Goal: Information Seeking & Learning: Learn about a topic

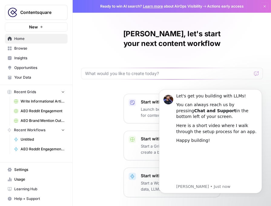
click at [230, 46] on div "Yana, let's start your next content workflow" at bounding box center [172, 54] width 182 height 50
click at [95, 162] on div "Start with a Template Launch best-practice driven templates for content creatio…" at bounding box center [172, 145] width 198 height 103
click at [38, 50] on span "Browse" at bounding box center [39, 48] width 51 height 5
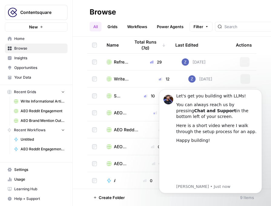
click at [35, 38] on span "Home" at bounding box center [39, 38] width 51 height 5
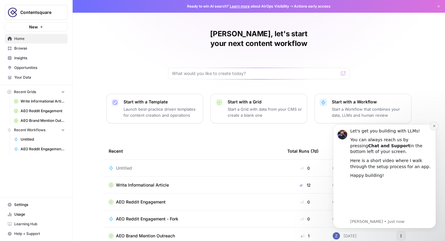
click at [270, 126] on icon "Dismiss notification" at bounding box center [434, 126] width 2 height 2
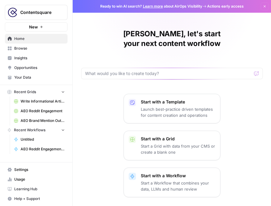
click at [263, 7] on icon "button" at bounding box center [264, 6] width 2 height 2
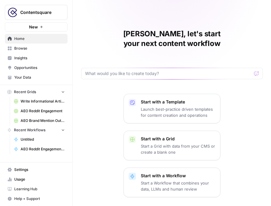
click at [46, 46] on span "Browse" at bounding box center [39, 48] width 51 height 5
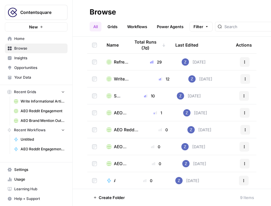
click at [43, 41] on span "Home" at bounding box center [39, 38] width 51 height 5
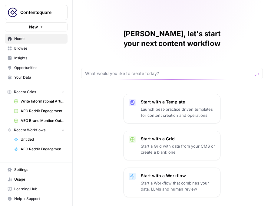
drag, startPoint x: 233, startPoint y: 137, endPoint x: 283, endPoint y: 140, distance: 49.7
click at [270, 140] on html "Contentsquare New Home Browse Insights Opportunities Your Data Recent Grids Wri…" at bounding box center [135, 103] width 271 height 206
drag, startPoint x: 216, startPoint y: 2, endPoint x: 242, endPoint y: 14, distance: 28.4
click at [243, 15] on div "Yana, let's start your next content workflow Start with a Template Launch best-…" at bounding box center [172, 181] width 198 height 362
click at [31, 55] on span "Insights" at bounding box center [39, 57] width 51 height 5
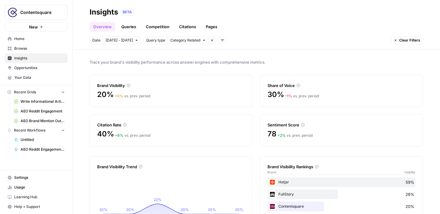
click at [188, 41] on span "Category Related" at bounding box center [185, 40] width 30 height 5
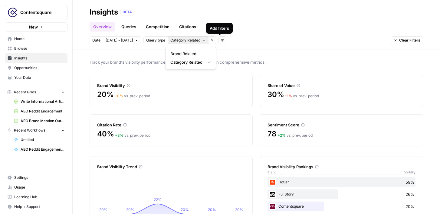
click at [220, 42] on button "Add filters" at bounding box center [222, 40] width 8 height 8
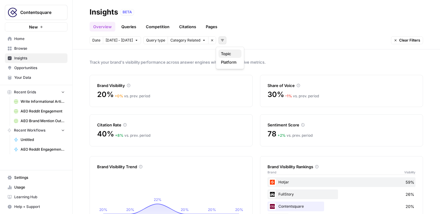
click at [227, 53] on span "Topic" at bounding box center [229, 54] width 16 height 6
click at [225, 40] on span "Topic" at bounding box center [225, 40] width 9 height 5
click at [253, 41] on span "Select topics" at bounding box center [247, 40] width 22 height 5
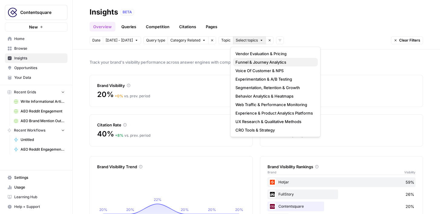
click at [264, 64] on span "Funnel & Journey Analytics" at bounding box center [273, 62] width 77 height 6
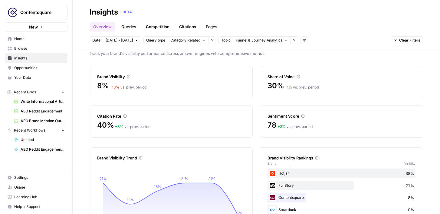
scroll to position [8, 0]
click at [270, 41] on icon "button" at bounding box center [305, 40] width 4 height 4
click at [270, 49] on header "Insights BETA Overview Queries Competition Citations Pages Date Sep 27 - Oct 3 …" at bounding box center [256, 24] width 367 height 49
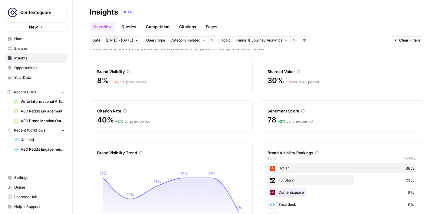
scroll to position [0, 0]
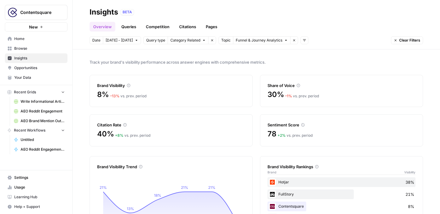
click at [270, 41] on icon "button" at bounding box center [286, 40] width 4 height 4
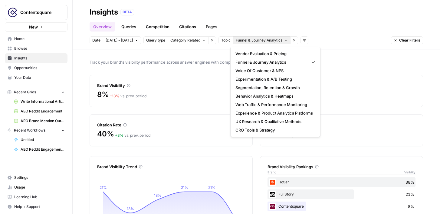
click at [214, 51] on div "Track your brand's visibility performance across answer engines with comprehens…" at bounding box center [256, 131] width 367 height 164
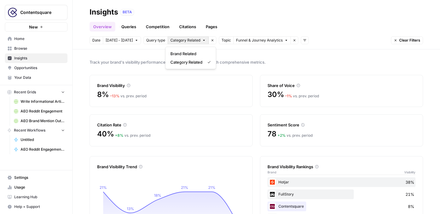
click at [202, 40] on icon "button" at bounding box center [204, 40] width 4 height 4
click at [251, 60] on span "Track your brand's visibility performance across answer engines with comprehens…" at bounding box center [256, 62] width 333 height 6
click at [270, 42] on icon "button" at bounding box center [305, 40] width 4 height 4
click at [270, 52] on span "Platform" at bounding box center [311, 54] width 16 height 6
click at [270, 39] on icon "button" at bounding box center [353, 40] width 4 height 4
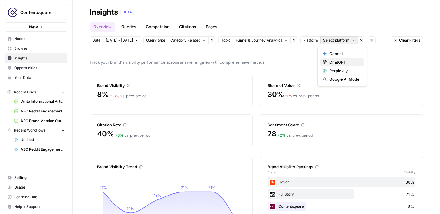
click at [270, 63] on span "ChatGPT" at bounding box center [344, 62] width 30 height 6
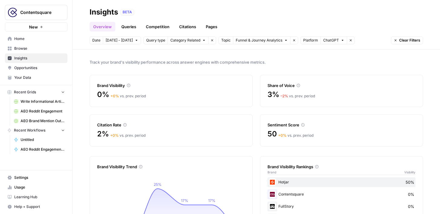
click at [270, 42] on icon "button" at bounding box center [343, 40] width 4 height 4
click at [270, 71] on span "Perplexity" at bounding box center [344, 70] width 30 height 6
click at [270, 41] on span "2 Platforms" at bounding box center [333, 40] width 20 height 5
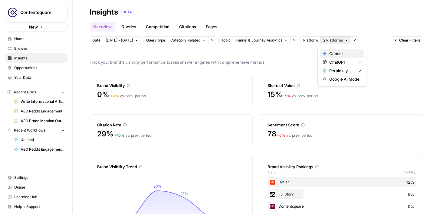
click at [270, 55] on span "Gemini" at bounding box center [344, 54] width 30 height 6
click at [270, 39] on span "3 Platforms" at bounding box center [333, 40] width 20 height 5
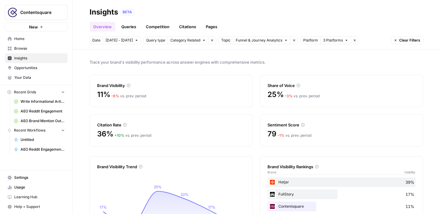
click at [270, 52] on div "Track your brand's visibility performance across answer engines with comprehens…" at bounding box center [256, 131] width 367 height 164
click at [137, 55] on div "Track your brand's visibility performance across answer engines with comprehens…" at bounding box center [256, 131] width 367 height 164
click at [270, 41] on button "3 Platforms" at bounding box center [335, 40] width 31 height 8
click at [270, 77] on span "Google AI Mode" at bounding box center [344, 79] width 30 height 6
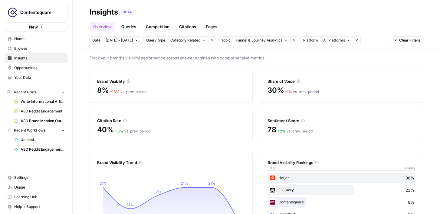
scroll to position [4, 0]
click at [270, 42] on span "All Platforms" at bounding box center [334, 40] width 22 height 5
click at [270, 62] on div "Track your brand's visibility performance across answer engines with comprehens…" at bounding box center [256, 131] width 367 height 164
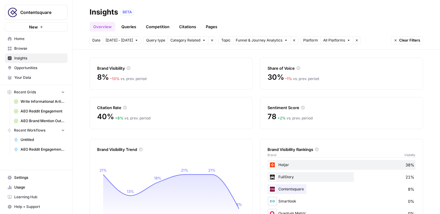
scroll to position [19, 0]
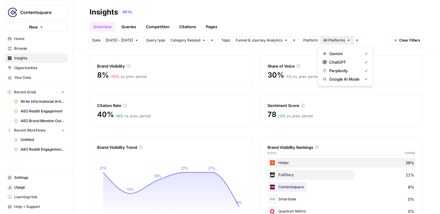
click at [270, 44] on button "All Platforms" at bounding box center [336, 40] width 33 height 8
click at [270, 56] on span "Gemini" at bounding box center [344, 54] width 30 height 6
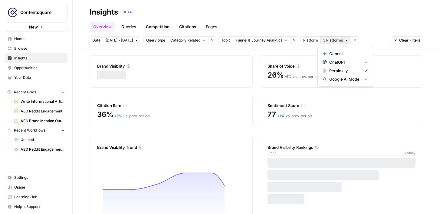
click at [270, 42] on span "3 Platforms" at bounding box center [333, 40] width 20 height 5
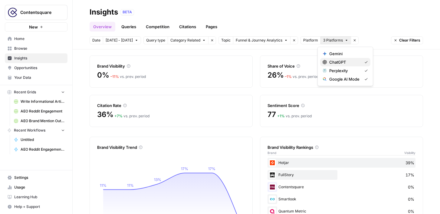
click at [270, 59] on span "ChatGPT" at bounding box center [344, 62] width 30 height 6
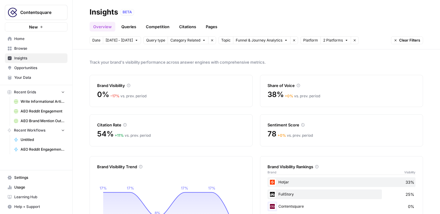
click at [270, 41] on button "2 Platforms" at bounding box center [335, 40] width 31 height 8
click at [270, 73] on span "Perplexity" at bounding box center [344, 70] width 30 height 6
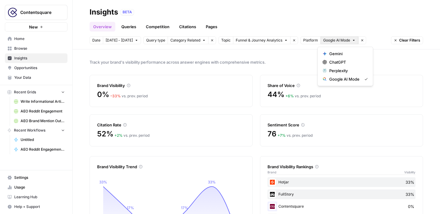
click at [270, 41] on button "Google AI Mode" at bounding box center [339, 40] width 38 height 8
click at [270, 60] on span "ChatGPT" at bounding box center [347, 62] width 36 height 6
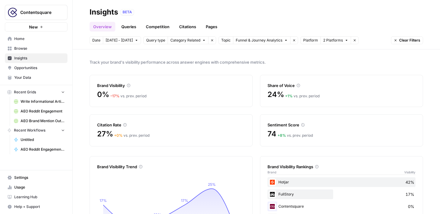
click at [136, 29] on link "Queries" at bounding box center [129, 27] width 22 height 10
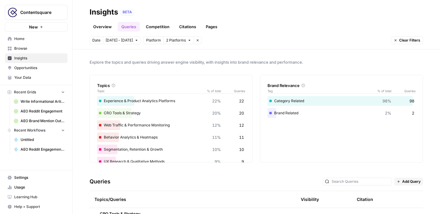
click at [188, 42] on button "2 Platforms" at bounding box center [178, 40] width 31 height 8
click at [182, 81] on span "Google AI Mode" at bounding box center [187, 79] width 30 height 6
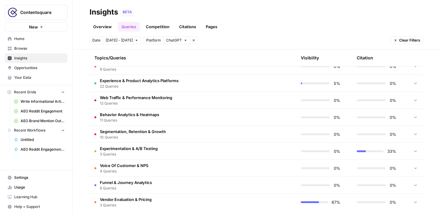
scroll to position [173, 0]
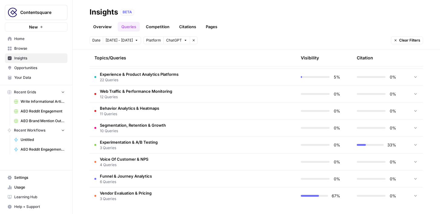
click at [127, 79] on span "22 Queries" at bounding box center [139, 79] width 79 height 5
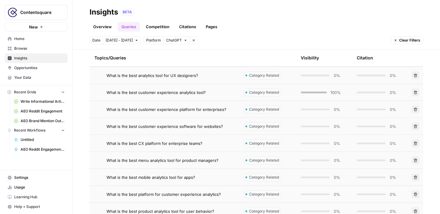
scroll to position [243, 0]
click at [181, 92] on span "What is the best customer experience analytics tool?" at bounding box center [155, 92] width 99 height 6
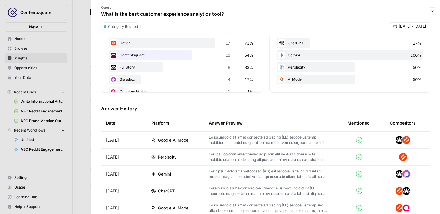
scroll to position [118, 0]
click at [270, 79] on div "AI Mode 50%" at bounding box center [350, 80] width 146 height 10
click at [270, 79] on icon at bounding box center [281, 79] width 7 height 7
click at [270, 79] on icon at bounding box center [282, 79] width 2 height 2
click at [270, 80] on icon at bounding box center [281, 79] width 7 height 7
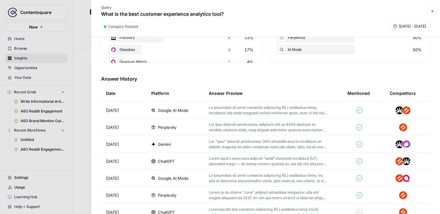
scroll to position [160, 0]
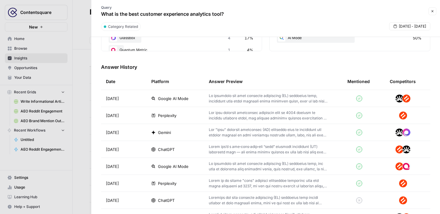
click at [180, 100] on span "Google AI Mode" at bounding box center [173, 98] width 31 height 6
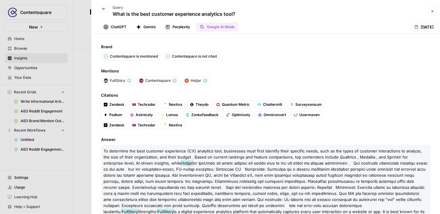
click at [122, 26] on button "ChatGPT" at bounding box center [115, 26] width 30 height 9
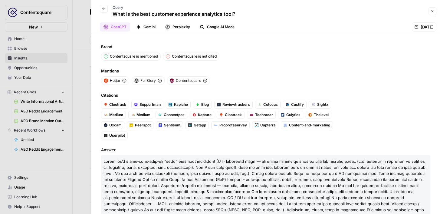
click at [148, 27] on button "Gemini" at bounding box center [146, 26] width 27 height 9
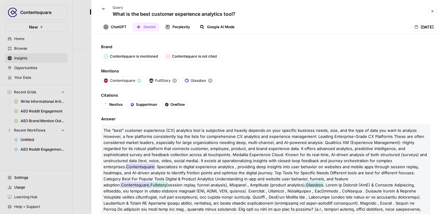
click at [181, 26] on button "Perplexity" at bounding box center [178, 26] width 32 height 9
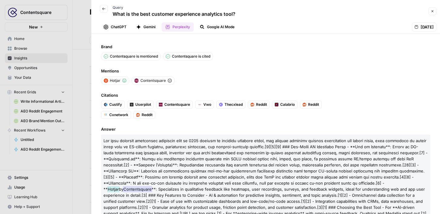
click at [119, 29] on button "ChatGPT" at bounding box center [115, 26] width 30 height 9
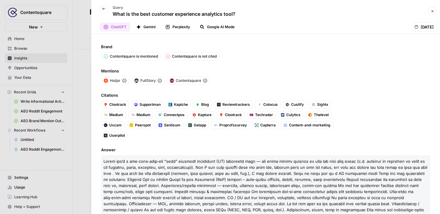
click at [106, 11] on button "Back" at bounding box center [104, 9] width 8 height 8
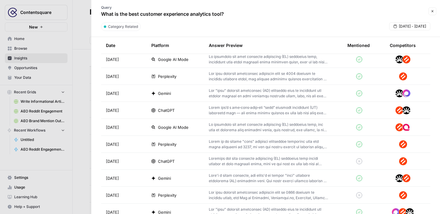
scroll to position [201, 0]
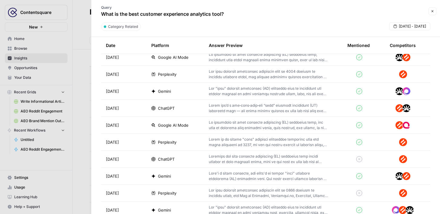
click at [204, 161] on td "ChatGPT" at bounding box center [174, 158] width 57 height 17
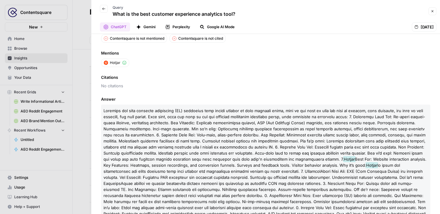
scroll to position [17, 0]
click at [146, 27] on button "Gemini" at bounding box center [146, 26] width 27 height 9
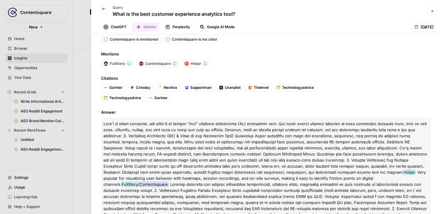
click at [120, 28] on button "ChatGPT" at bounding box center [115, 26] width 30 height 9
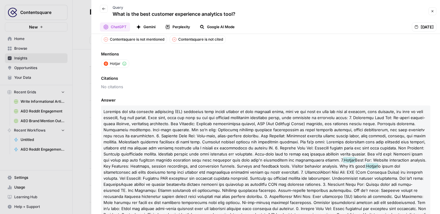
click at [179, 29] on button "Perplexity" at bounding box center [178, 26] width 32 height 9
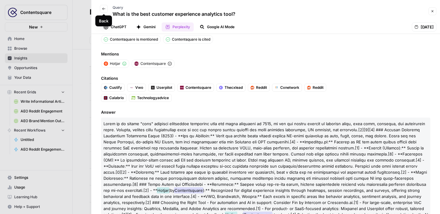
click at [105, 9] on button "Back" at bounding box center [104, 9] width 8 height 8
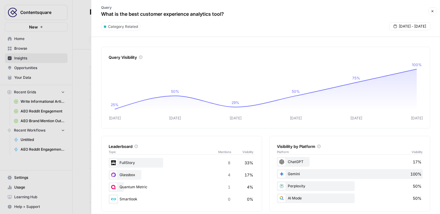
click at [73, 51] on div at bounding box center [220, 107] width 440 height 214
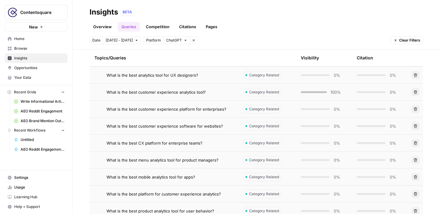
click at [168, 28] on link "Competition" at bounding box center [157, 27] width 31 height 10
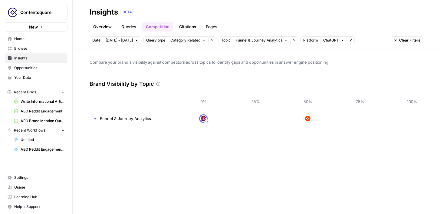
click at [205, 121] on span "+ 4" at bounding box center [207, 122] width 4 height 6
click at [194, 28] on link "Citations" at bounding box center [187, 27] width 24 height 10
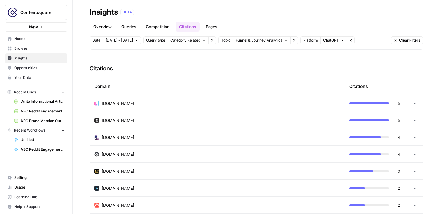
scroll to position [135, 0]
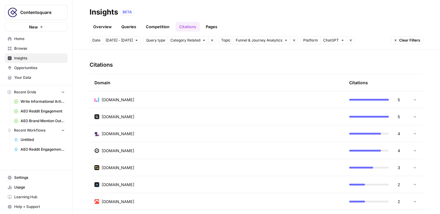
click at [270, 99] on icon at bounding box center [415, 99] width 4 height 4
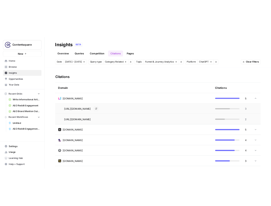
scroll to position [137, 0]
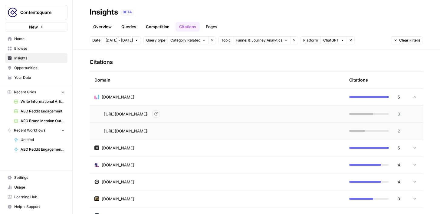
click at [157, 115] on icon "Go to page https://usermaven.com/blog/sales-funnel-software" at bounding box center [155, 113] width 3 height 3
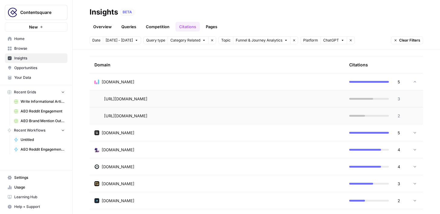
scroll to position [156, 0]
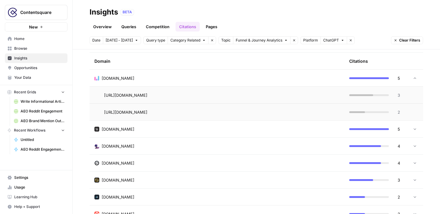
click at [204, 27] on link "Pages" at bounding box center [211, 27] width 19 height 10
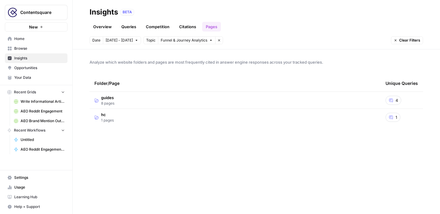
click at [179, 103] on td "guides 8 pages" at bounding box center [235, 100] width 291 height 17
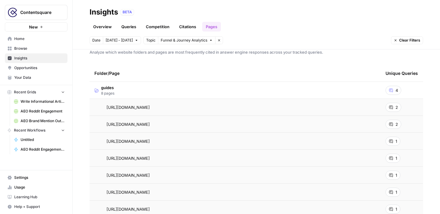
scroll to position [2, 0]
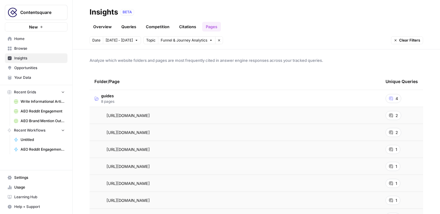
click at [270, 116] on div "2" at bounding box center [393, 115] width 16 height 9
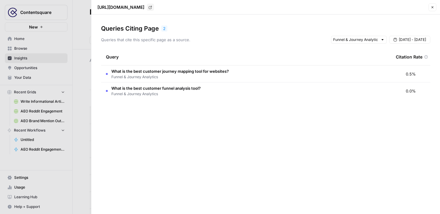
click at [270, 41] on span "[DATE] - [DATE]" at bounding box center [412, 39] width 27 height 5
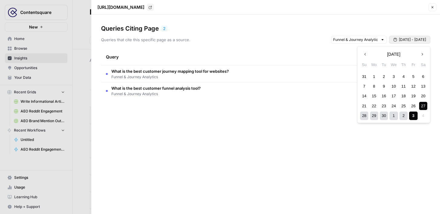
click at [270, 140] on div "Queries Citing Page 2 Queries that cite this specific page as a source. Sep 27 …" at bounding box center [265, 114] width 349 height 199
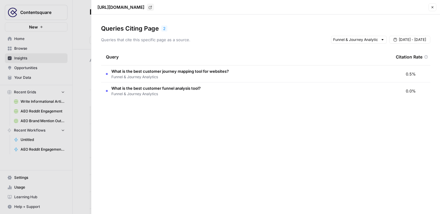
click at [270, 42] on div at bounding box center [359, 40] width 56 height 8
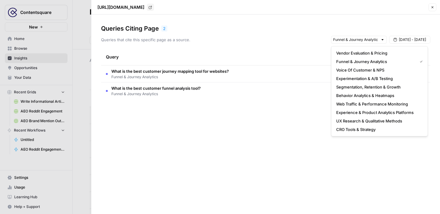
click at [270, 108] on div "Queries Citing Page 2 Queries that cite this specific page as a source. Sep 27 …" at bounding box center [265, 114] width 349 height 199
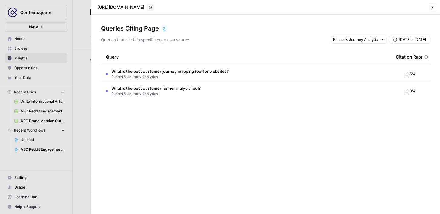
click at [85, 127] on div at bounding box center [220, 107] width 440 height 214
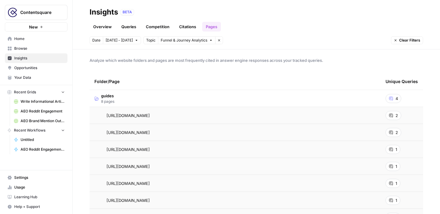
click at [43, 70] on link "Opportunities" at bounding box center [36, 68] width 63 height 10
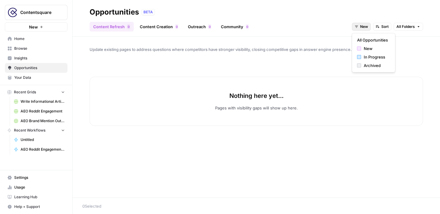
click at [270, 28] on button "New" at bounding box center [361, 27] width 19 height 8
click at [270, 56] on div "In Progress" at bounding box center [373, 57] width 33 height 6
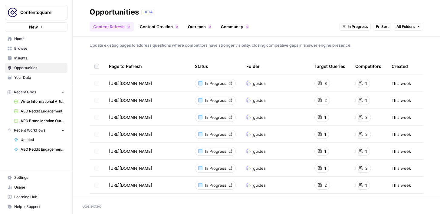
scroll to position [5, 0]
click at [201, 83] on div at bounding box center [200, 82] width 4 height 4
click at [152, 31] on link "Content Creation 0" at bounding box center [159, 27] width 46 height 10
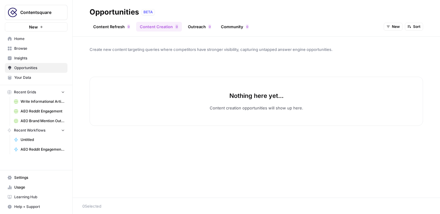
click at [270, 27] on span "New" at bounding box center [396, 26] width 8 height 5
click at [270, 59] on span "In Progress" at bounding box center [407, 57] width 24 height 6
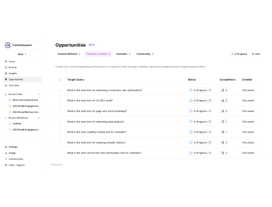
scroll to position [3, 0]
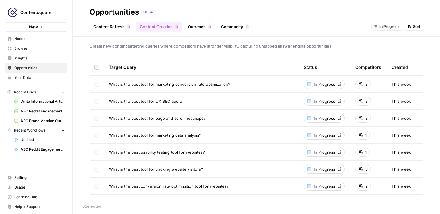
click at [270, 84] on span "In Progress" at bounding box center [324, 84] width 21 height 6
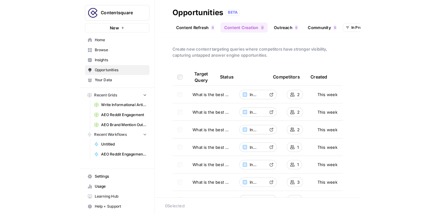
scroll to position [0, 0]
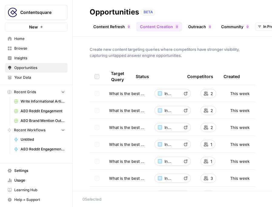
click at [197, 27] on link "Outreach 0" at bounding box center [199, 27] width 31 height 10
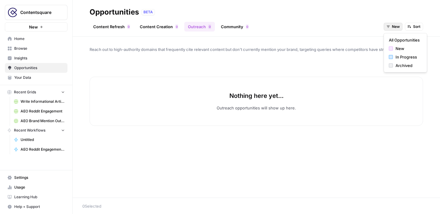
click at [270, 26] on span "New" at bounding box center [396, 26] width 8 height 5
click at [270, 55] on span "In Progress" at bounding box center [407, 57] width 24 height 6
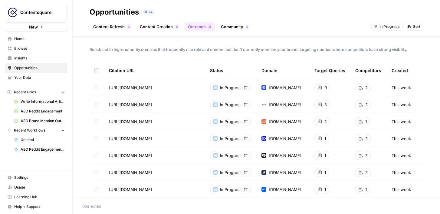
click at [270, 29] on span "Sort" at bounding box center [416, 26] width 7 height 5
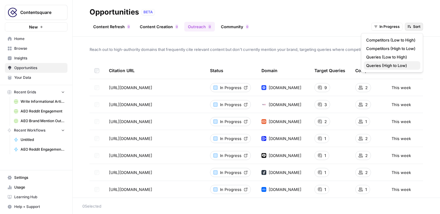
click at [270, 65] on span "Queries (High to Low)" at bounding box center [390, 65] width 49 height 6
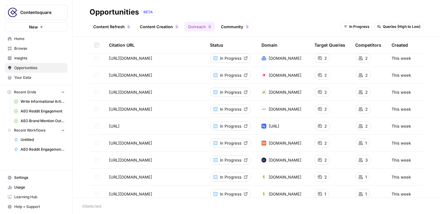
scroll to position [67, 0]
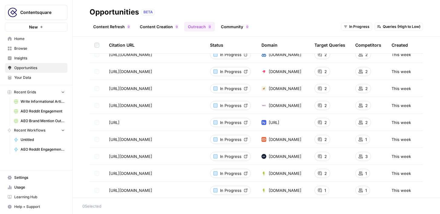
click at [40, 28] on icon "button" at bounding box center [42, 27] width 4 height 4
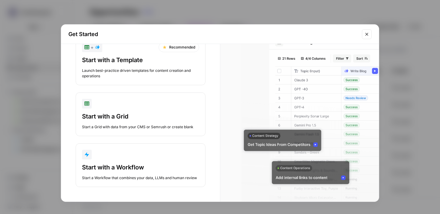
scroll to position [19, 0]
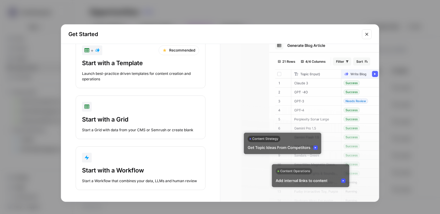
click at [113, 81] on div "Launch best-practice driven templates for content creation and operations" at bounding box center [140, 76] width 117 height 11
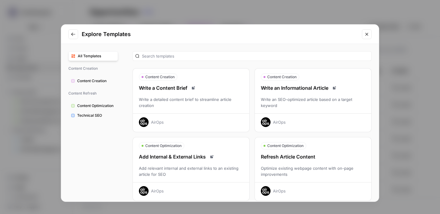
scroll to position [1, 0]
click at [163, 97] on div "Write a detailed content brief to streamline article creation" at bounding box center [191, 102] width 116 height 12
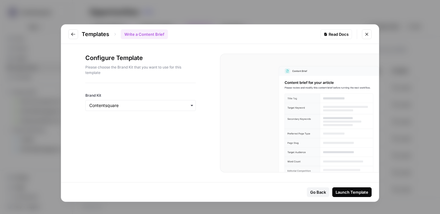
drag, startPoint x: 248, startPoint y: 28, endPoint x: 248, endPoint y: 15, distance: 12.7
click at [248, 15] on div "Templates Write a Content Brief Read Docs Configure Template Please choose the …" at bounding box center [220, 107] width 440 height 214
click at [170, 105] on input "Brand Kit" at bounding box center [140, 105] width 103 height 6
click at [152, 125] on div "Contentsquare" at bounding box center [141, 121] width 110 height 11
drag, startPoint x: 236, startPoint y: 126, endPoint x: 235, endPoint y: 182, distance: 56.3
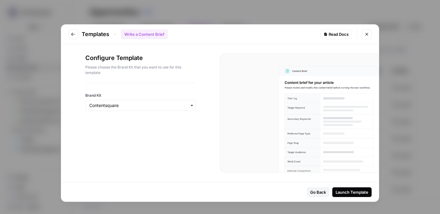
click at [235, 182] on form "Configure Template Please choose the Brand Kit that you want to use for this te…" at bounding box center [220, 122] width 318 height 157
click at [270, 190] on div "Launch Template" at bounding box center [351, 192] width 33 height 6
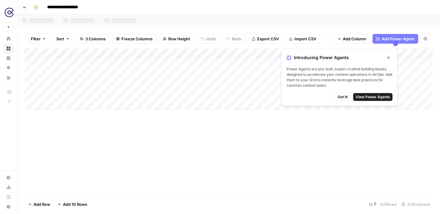
click at [270, 97] on span "Got it!" at bounding box center [343, 96] width 10 height 5
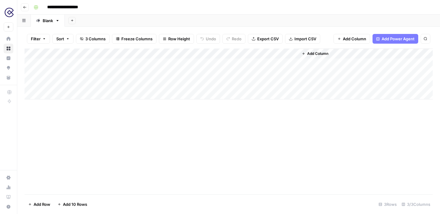
click at [87, 122] on div "Add Column" at bounding box center [229, 121] width 408 height 146
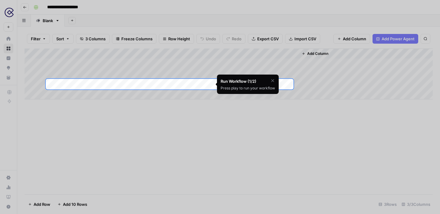
click at [116, 123] on div at bounding box center [220, 196] width 440 height 214
click at [270, 80] on icon "button" at bounding box center [272, 80] width 5 height 5
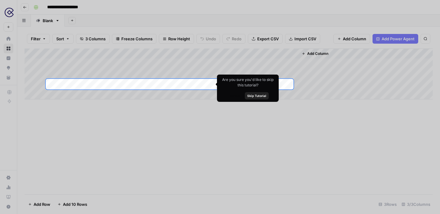
click at [262, 97] on span "Skip Tutorial" at bounding box center [256, 95] width 19 height 5
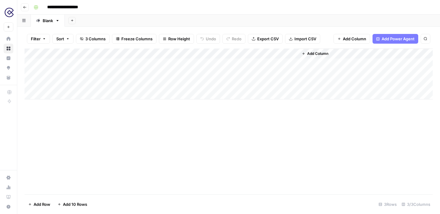
click at [168, 85] on div "Add Column" at bounding box center [229, 73] width 408 height 51
click at [270, 39] on span "Add Power Agent" at bounding box center [397, 39] width 33 height 6
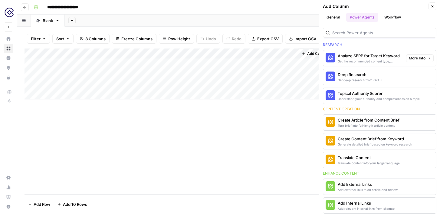
scroll to position [9, 0]
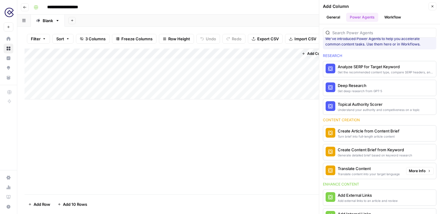
click at [270, 167] on div "Translate Content" at bounding box center [369, 168] width 62 height 6
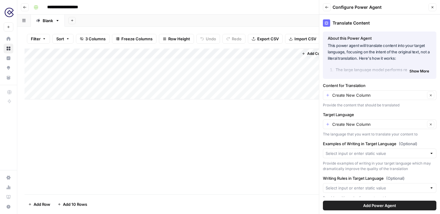
click at [270, 203] on button "Add Power Agent" at bounding box center [379, 205] width 113 height 10
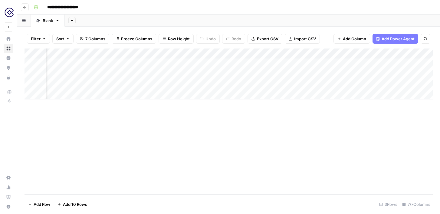
scroll to position [0, 147]
click at [182, 85] on div "Add Column" at bounding box center [229, 73] width 408 height 51
click at [207, 84] on div "Add Column" at bounding box center [229, 73] width 408 height 51
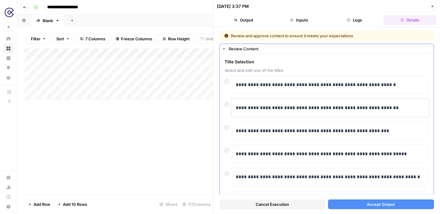
click at [270, 107] on p "**********" at bounding box center [330, 108] width 189 height 8
click at [270, 204] on button "Accept Output" at bounding box center [381, 204] width 106 height 10
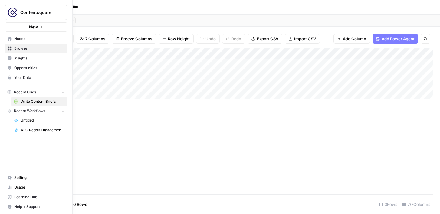
click at [25, 38] on span "Home" at bounding box center [39, 38] width 51 height 5
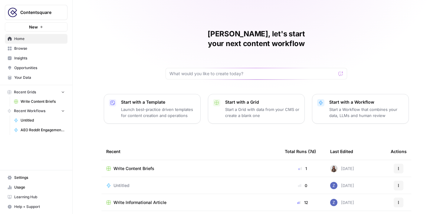
click at [201, 68] on div at bounding box center [256, 73] width 182 height 11
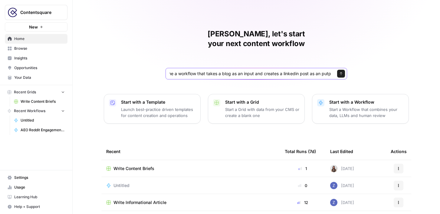
scroll to position [0, 37]
click at [270, 70] on input "can you create me a workflow that takes a blog as an input and creates a linked…" at bounding box center [250, 73] width 162 height 6
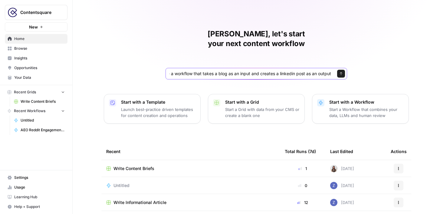
type input "can you create me a workflow that takes a blog as an input and creates a linked…"
click at [270, 72] on icon "submit" at bounding box center [341, 74] width 4 height 4
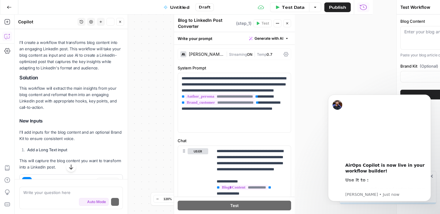
scroll to position [83, 0]
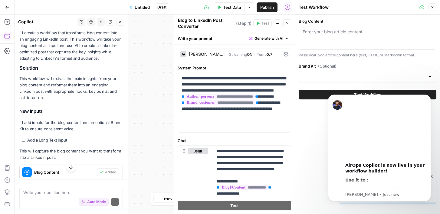
click at [139, 116] on div "Workflow Input Settings Inputs LLM · Claude Sonnet 4 Blog to LinkedIn Post Conv…" at bounding box center [155, 114] width 280 height 199
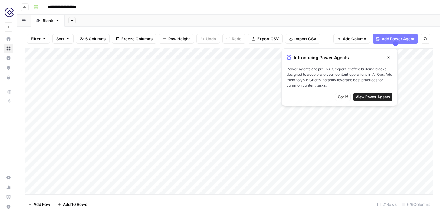
click at [388, 61] on button "Close" at bounding box center [389, 58] width 8 height 8
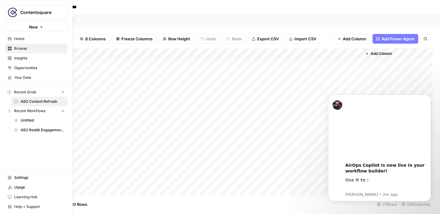
click at [16, 39] on span "Home" at bounding box center [39, 38] width 51 height 5
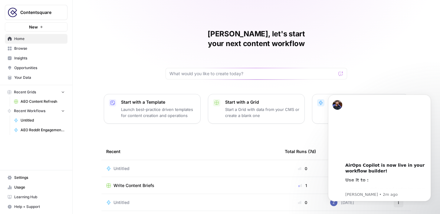
click at [40, 69] on span "Opportunities" at bounding box center [39, 67] width 51 height 5
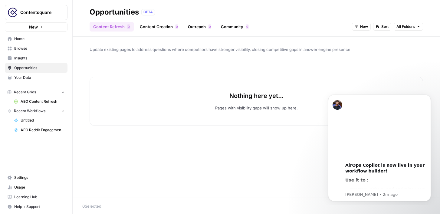
click at [41, 60] on span "Insights" at bounding box center [39, 57] width 51 height 5
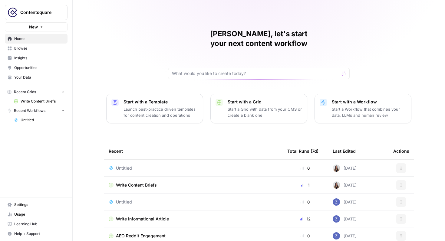
click at [43, 39] on span "Home" at bounding box center [39, 38] width 51 height 5
click at [57, 27] on button "New" at bounding box center [36, 26] width 63 height 9
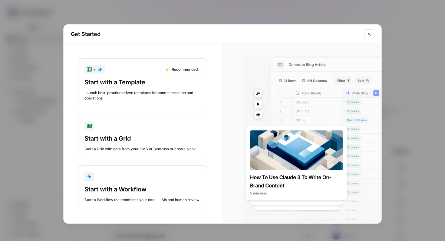
click at [372, 37] on button "Close modal" at bounding box center [369, 34] width 10 height 10
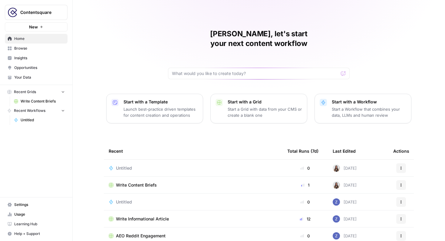
click at [65, 47] on link "Browse" at bounding box center [36, 49] width 63 height 10
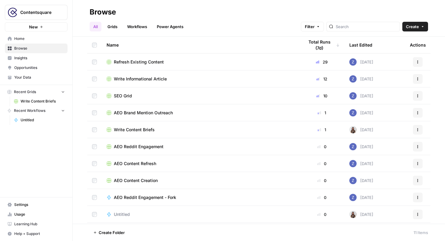
click at [146, 128] on span "Write Content Briefs" at bounding box center [134, 130] width 41 height 6
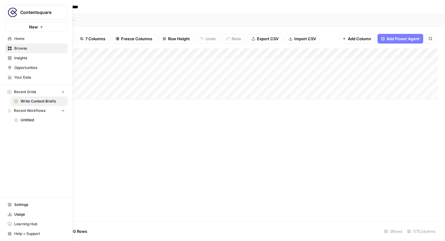
click at [18, 36] on span "Home" at bounding box center [39, 38] width 51 height 5
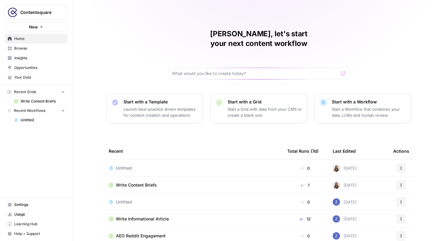
click at [45, 13] on span "Contentsquare" at bounding box center [38, 12] width 37 height 6
click at [52, 149] on div "Contentsquare New Home Browse Insights Opportunities Your Data Recent Grids Wri…" at bounding box center [36, 120] width 72 height 241
click at [35, 72] on link "Opportunities" at bounding box center [36, 68] width 63 height 10
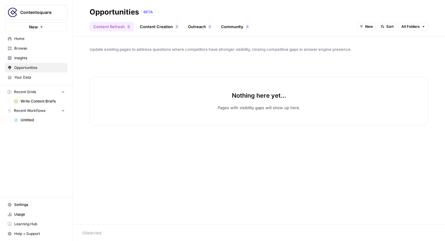
click at [37, 77] on span "Your Data" at bounding box center [39, 77] width 51 height 5
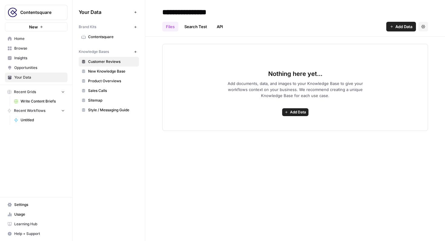
click at [42, 61] on link "Insights" at bounding box center [36, 58] width 63 height 10
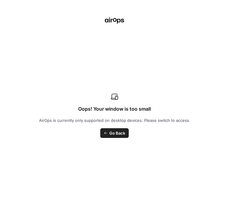
click at [120, 135] on span "Go Back" at bounding box center [117, 133] width 16 height 6
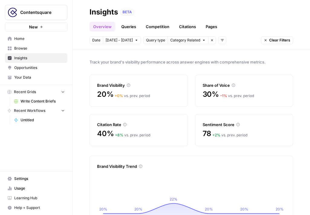
click at [129, 85] on icon at bounding box center [129, 85] width 4 height 4
click at [129, 86] on icon at bounding box center [129, 85] width 4 height 4
click at [130, 86] on icon at bounding box center [129, 85] width 4 height 4
click at [129, 86] on icon at bounding box center [129, 85] width 4 height 4
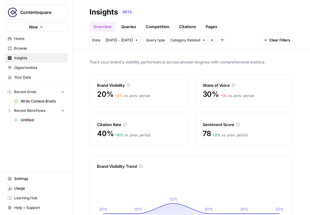
click at [121, 84] on div "Brand Visibility" at bounding box center [138, 85] width 83 height 6
click at [126, 84] on div "Brand Visibility" at bounding box center [138, 85] width 83 height 6
click at [129, 84] on icon at bounding box center [128, 85] width 3 height 3
click at [129, 85] on icon at bounding box center [129, 85] width 4 height 4
click at [224, 126] on div "Sentiment Score" at bounding box center [244, 125] width 83 height 6
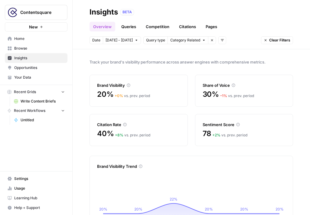
click at [236, 125] on icon at bounding box center [237, 124] width 3 height 3
click at [237, 125] on icon at bounding box center [238, 125] width 4 height 4
drag, startPoint x: 237, startPoint y: 125, endPoint x: 216, endPoint y: 131, distance: 21.8
click at [237, 125] on icon at bounding box center [238, 125] width 4 height 4
drag, startPoint x: 216, startPoint y: 131, endPoint x: 210, endPoint y: 131, distance: 6.1
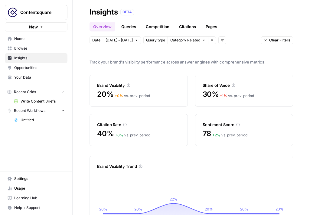
click at [216, 131] on div "78 + 2 % vs. prev. period" at bounding box center [244, 134] width 83 height 10
click at [210, 131] on span "78" at bounding box center [207, 134] width 9 height 10
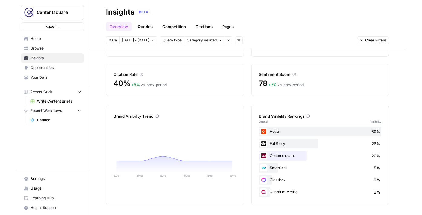
scroll to position [50, 0]
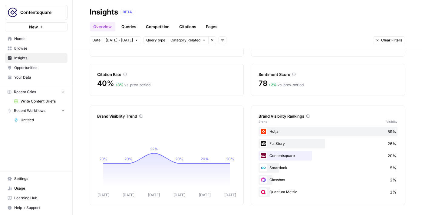
click at [294, 75] on icon at bounding box center [294, 75] width 4 height 4
click at [289, 83] on div "+ 2 % vs. prev. period" at bounding box center [285, 84] width 35 height 5
click at [202, 41] on icon "button" at bounding box center [204, 40] width 4 height 4
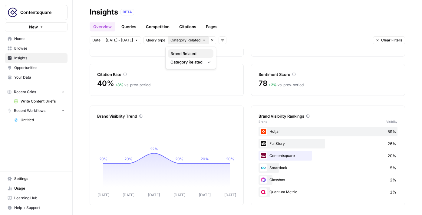
click at [194, 54] on span "Brand Related" at bounding box center [189, 54] width 38 height 6
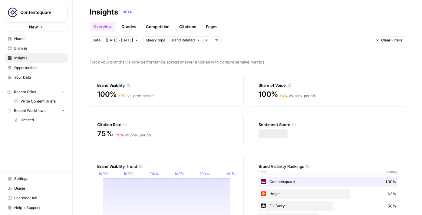
click at [289, 86] on icon at bounding box center [289, 85] width 4 height 4
click at [224, 87] on div "Brand Visibility" at bounding box center [166, 85] width 139 height 6
click at [196, 41] on icon "button" at bounding box center [198, 40] width 4 height 4
click at [186, 61] on span "Category Related" at bounding box center [186, 62] width 32 height 6
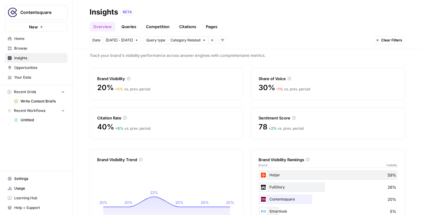
scroll to position [16, 0]
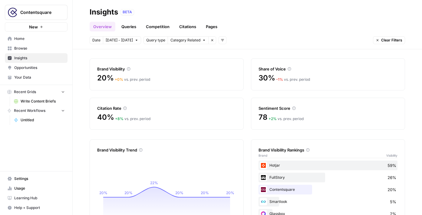
click at [329, 166] on div "Hotjar 59%" at bounding box center [327, 166] width 139 height 10
click at [271, 165] on div "Hotjar 59%" at bounding box center [327, 166] width 139 height 10
click at [262, 165] on img at bounding box center [263, 165] width 7 height 7
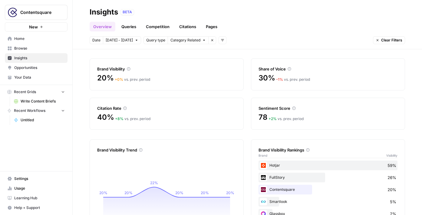
click at [309, 149] on icon at bounding box center [307, 150] width 3 height 3
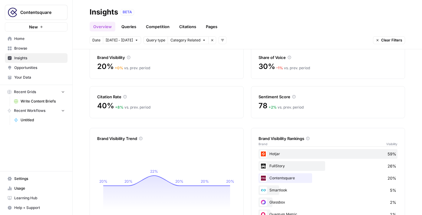
scroll to position [50, 0]
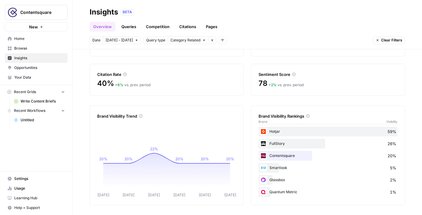
click at [300, 142] on div "FullStory 26%" at bounding box center [327, 144] width 139 height 10
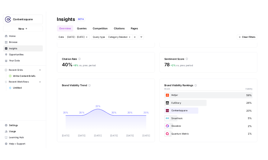
scroll to position [0, 0]
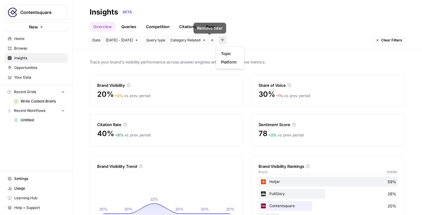
click at [222, 42] on button "Add filters" at bounding box center [222, 40] width 8 height 8
click at [228, 52] on span "Topic" at bounding box center [229, 54] width 16 height 6
click at [255, 43] on span "Select topics" at bounding box center [247, 40] width 22 height 5
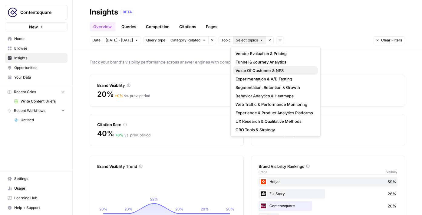
click at [266, 73] on span "Voice Of Customer & NPS" at bounding box center [273, 70] width 77 height 6
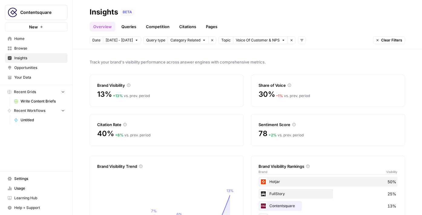
click at [290, 41] on icon "button" at bounding box center [291, 40] width 2 height 2
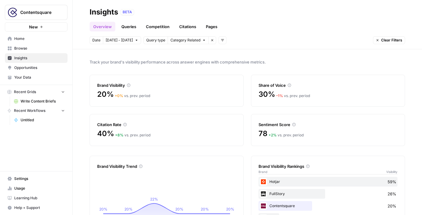
click at [210, 41] on icon "button" at bounding box center [212, 40] width 4 height 4
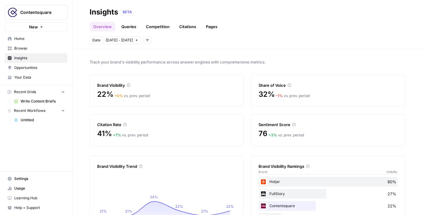
click at [146, 44] on button "Add filters" at bounding box center [147, 40] width 8 height 8
click at [163, 40] on div "Date [DATE] - [DATE] Add filters" at bounding box center [247, 40] width 315 height 8
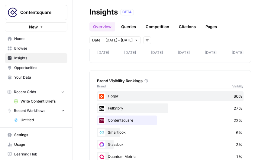
scroll to position [282, 0]
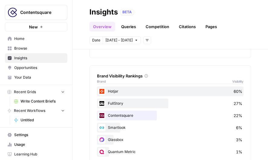
click at [145, 77] on div "Brand Visibility Rankings" at bounding box center [170, 76] width 147 height 6
click at [147, 76] on icon at bounding box center [147, 76] width 4 height 4
click at [130, 27] on link "Queries" at bounding box center [129, 27] width 22 height 10
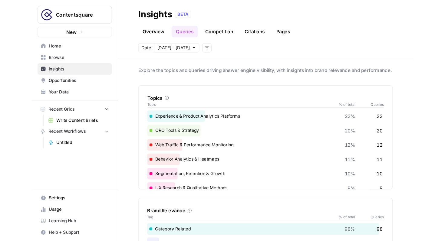
scroll to position [3, 0]
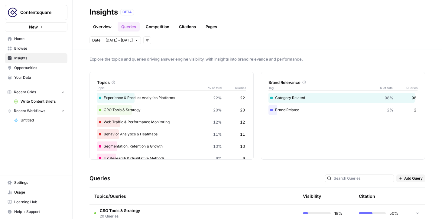
click at [112, 82] on icon at bounding box center [113, 82] width 3 height 3
click at [113, 82] on icon at bounding box center [113, 82] width 3 height 3
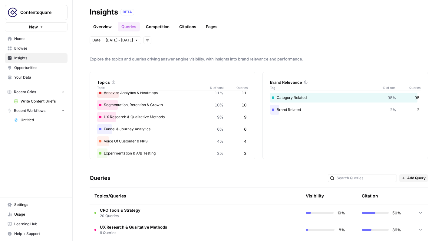
scroll to position [60, 0]
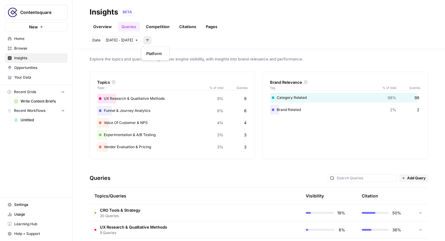
click at [143, 42] on button "Add filters" at bounding box center [147, 40] width 8 height 8
click at [146, 201] on div "Topics/Queries" at bounding box center [166, 196] width 144 height 17
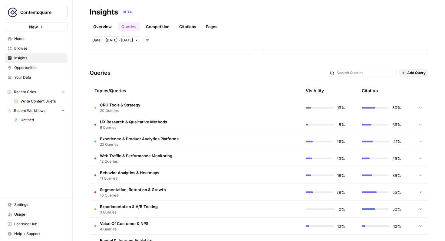
scroll to position [146, 0]
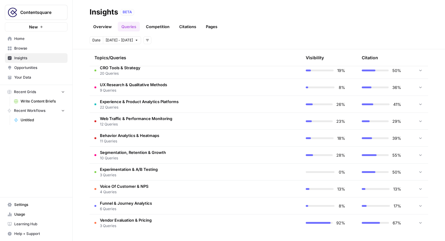
click at [49, 44] on link "Browse" at bounding box center [36, 49] width 63 height 10
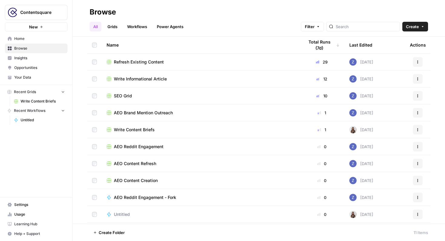
click at [48, 42] on link "Home" at bounding box center [36, 39] width 63 height 10
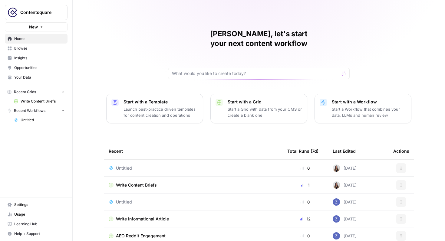
click at [55, 60] on span "Insights" at bounding box center [39, 57] width 51 height 5
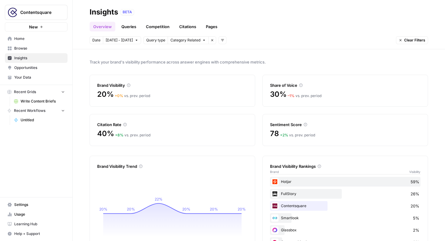
click at [47, 67] on span "Opportunities" at bounding box center [39, 67] width 51 height 5
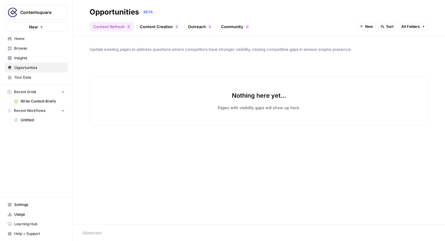
click at [38, 74] on link "Your Data" at bounding box center [36, 78] width 63 height 10
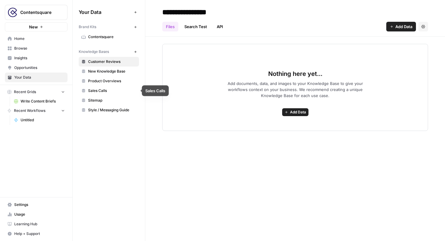
click at [100, 82] on span "Product Overviews" at bounding box center [112, 80] width 48 height 5
click at [41, 71] on link "Opportunities" at bounding box center [36, 68] width 63 height 10
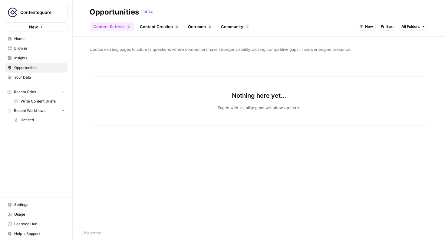
click at [29, 60] on span "Insights" at bounding box center [39, 57] width 51 height 5
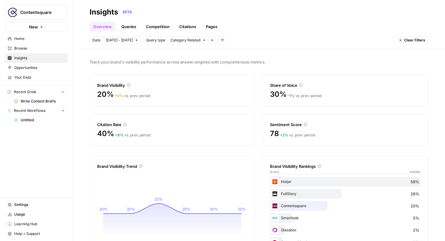
click at [46, 50] on span "Browse" at bounding box center [39, 48] width 51 height 5
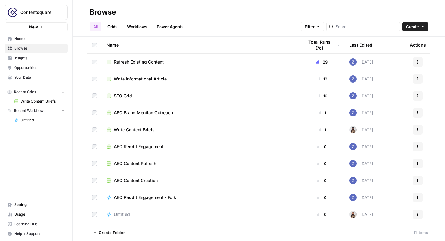
click at [41, 56] on span "Insights" at bounding box center [39, 57] width 51 height 5
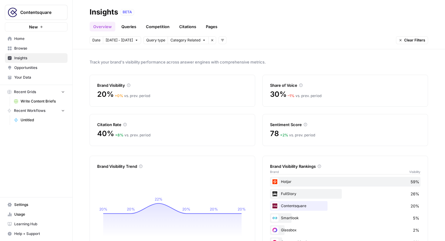
click at [208, 41] on button "Remove filter" at bounding box center [212, 40] width 8 height 8
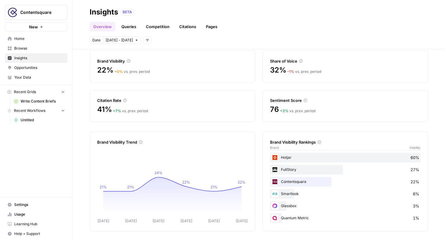
click at [129, 28] on link "Queries" at bounding box center [129, 27] width 22 height 10
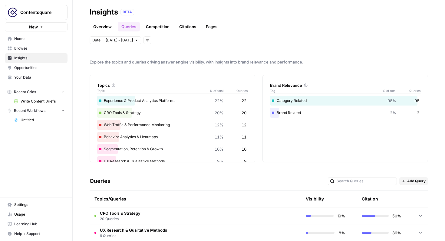
click at [152, 29] on link "Competition" at bounding box center [157, 27] width 31 height 10
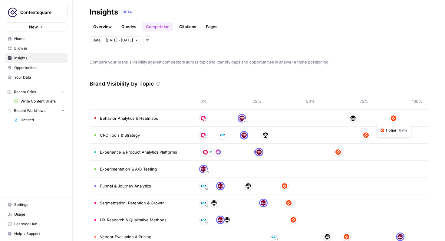
click at [393, 117] on img at bounding box center [393, 118] width 5 height 5
click at [99, 136] on div "CRO Tools & Strategy" at bounding box center [116, 135] width 45 height 6
click at [115, 136] on span "CRO Tools & Strategy" at bounding box center [120, 135] width 40 height 6
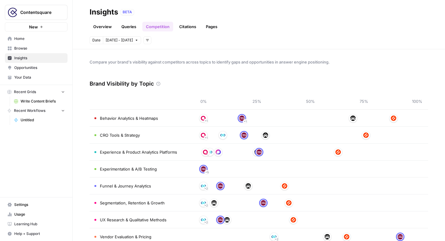
click at [191, 29] on link "Citations" at bounding box center [187, 27] width 24 height 10
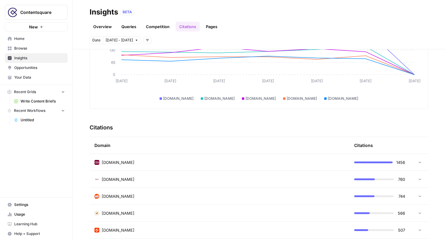
scroll to position [72, 0]
click at [419, 163] on icon at bounding box center [419, 161] width 4 height 4
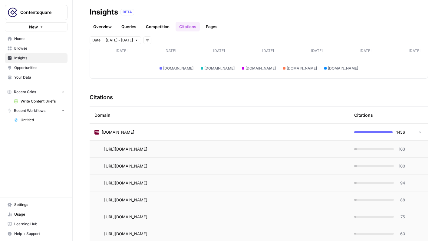
scroll to position [110, 0]
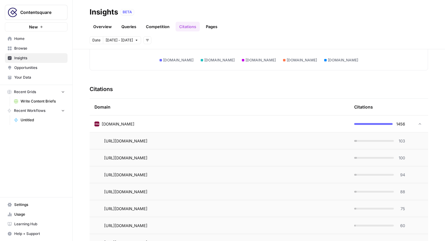
click at [422, 126] on td at bounding box center [419, 124] width 18 height 17
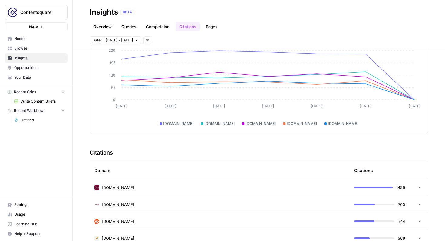
scroll to position [0, 0]
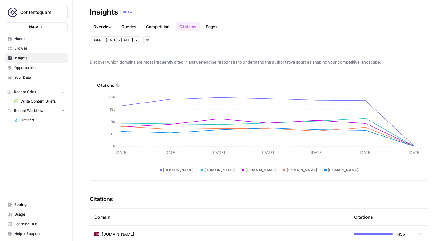
click at [214, 27] on link "Pages" at bounding box center [211, 27] width 19 height 10
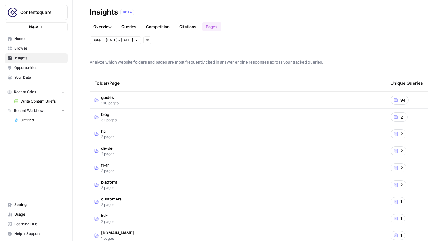
click at [105, 27] on link "Overview" at bounding box center [103, 27] width 26 height 10
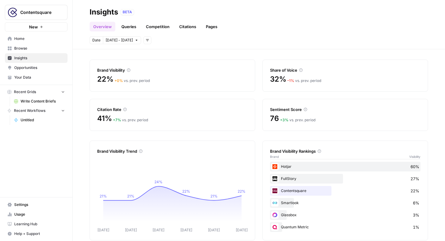
scroll to position [17, 0]
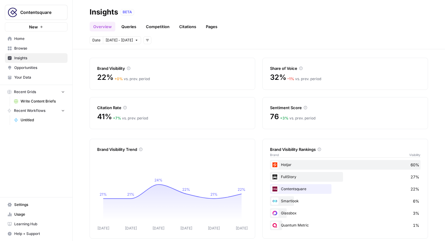
click at [278, 109] on div "Sentiment Score" at bounding box center [345, 108] width 150 height 6
click at [272, 118] on span "76" at bounding box center [274, 117] width 9 height 10
click at [290, 120] on div "+ 3 % vs. prev. period" at bounding box center [297, 118] width 35 height 5
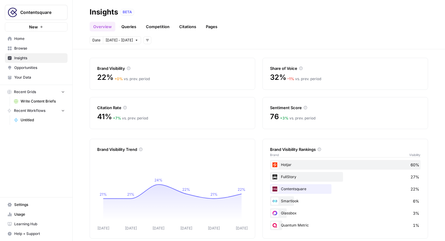
click at [290, 120] on div "+ 3 % vs. prev. period" at bounding box center [297, 118] width 35 height 5
click at [304, 108] on icon at bounding box center [305, 108] width 4 height 4
click at [306, 106] on icon at bounding box center [305, 108] width 4 height 4
click at [304, 111] on div "Sentiment Score 76 + 3 % vs. prev. period" at bounding box center [344, 113] width 165 height 32
click at [303, 105] on div "Sentiment Score" at bounding box center [345, 108] width 150 height 6
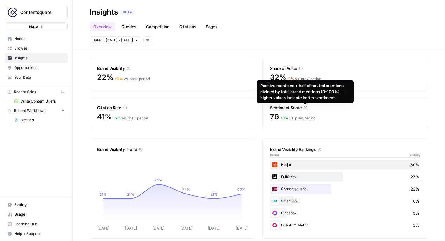
scroll to position [24, 0]
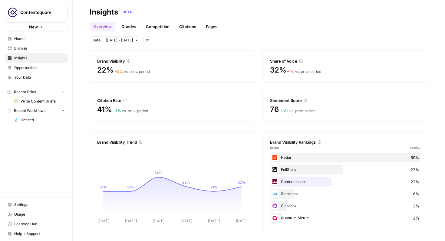
click at [286, 100] on div "Sentiment Score" at bounding box center [345, 100] width 150 height 6
click at [307, 100] on div "Sentiment Score" at bounding box center [345, 100] width 150 height 6
click at [144, 43] on button "Add filters" at bounding box center [147, 40] width 8 height 8
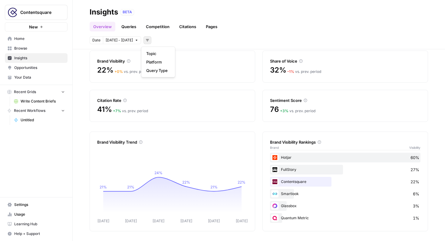
click at [170, 32] on header "Insights BETA Overview Queries Competition Citations Pages Date [DATE] - [DATE]…" at bounding box center [259, 24] width 372 height 49
click at [147, 39] on button "Add filters" at bounding box center [147, 40] width 8 height 8
click at [160, 52] on span "Topic" at bounding box center [156, 54] width 21 height 6
click at [178, 42] on span "Select topics" at bounding box center [172, 40] width 22 height 5
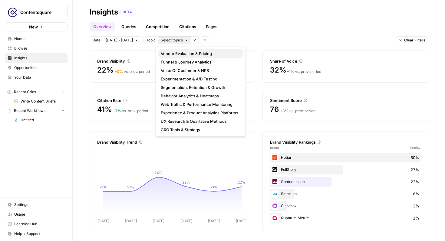
click at [186, 52] on span "Vendor Evaluation & Pricing" at bounding box center [199, 54] width 77 height 6
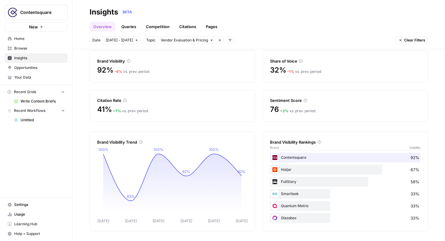
click at [211, 41] on button "Vendor Evaluation & Pricing" at bounding box center [187, 40] width 58 height 8
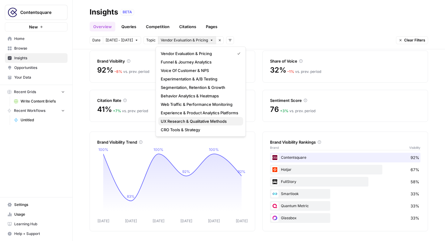
click at [175, 122] on span "UX Research & Qualitative Methods" at bounding box center [199, 121] width 77 height 6
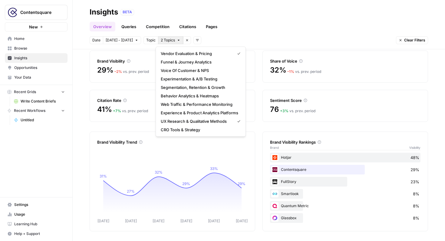
click at [172, 41] on span "2 Topics" at bounding box center [168, 40] width 14 height 5
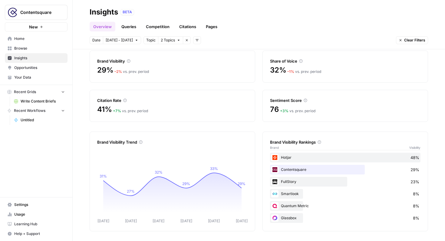
click at [148, 41] on span "Topic" at bounding box center [150, 40] width 9 height 5
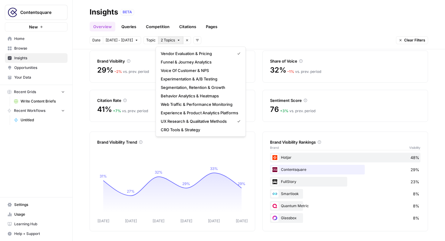
click at [177, 43] on button "2 Topics" at bounding box center [170, 40] width 25 height 8
click at [184, 61] on span "Funnel & Journey Analytics" at bounding box center [199, 62] width 77 height 6
drag, startPoint x: 181, startPoint y: 41, endPoint x: 177, endPoint y: 41, distance: 3.9
click at [177, 41] on button "3 Topics" at bounding box center [170, 40] width 25 height 8
click at [229, 62] on span "Funnel & Journey Analytics" at bounding box center [196, 62] width 71 height 6
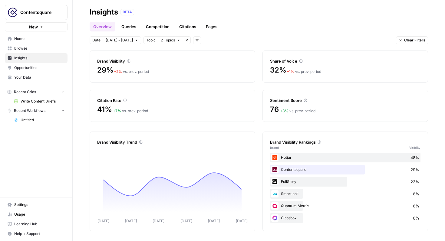
click at [177, 42] on icon "button" at bounding box center [179, 40] width 4 height 4
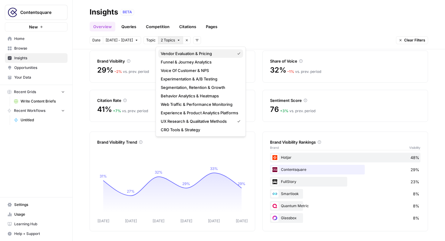
click at [181, 51] on span "Vendor Evaluation & Pricing" at bounding box center [196, 54] width 71 height 6
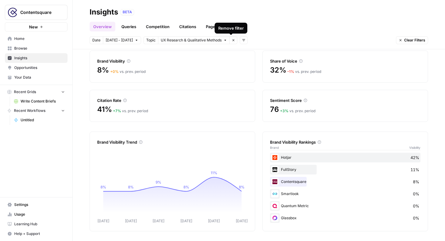
click at [232, 40] on icon "button" at bounding box center [233, 40] width 2 height 2
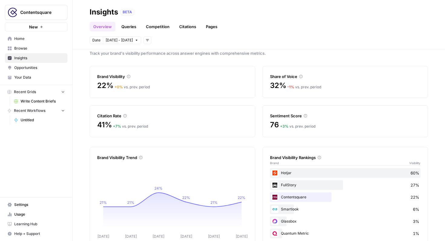
scroll to position [8, 0]
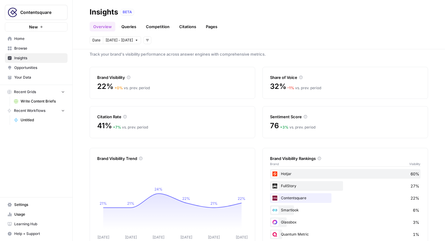
click at [302, 77] on icon at bounding box center [301, 78] width 4 height 4
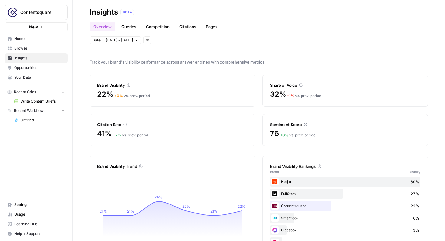
click at [314, 77] on div "Share of Voice" at bounding box center [345, 81] width 150 height 13
click at [303, 84] on div "Share of Voice" at bounding box center [345, 85] width 150 height 6
click at [301, 85] on icon at bounding box center [301, 85] width 4 height 4
click at [141, 42] on div "Date [DATE] - [DATE] Add filters" at bounding box center [121, 40] width 62 height 8
click at [143, 42] on button "Add filters" at bounding box center [147, 40] width 8 height 8
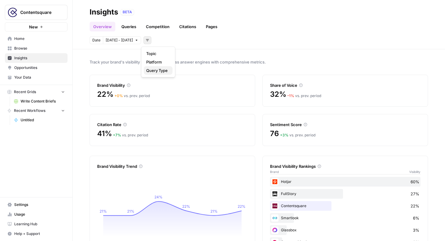
click at [156, 70] on span "Query Type" at bounding box center [156, 70] width 21 height 6
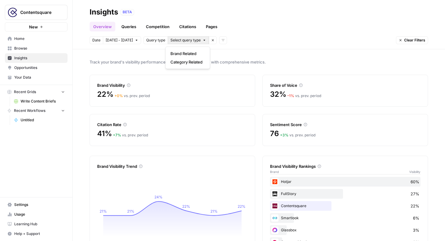
click at [202, 41] on icon "button" at bounding box center [204, 40] width 4 height 4
click at [192, 52] on span "Brand Related" at bounding box center [186, 54] width 32 height 6
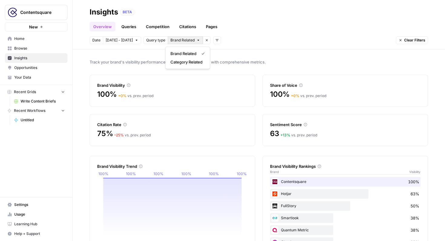
click at [197, 41] on icon "button" at bounding box center [198, 40] width 4 height 4
click at [182, 63] on span "Category Related" at bounding box center [186, 62] width 32 height 6
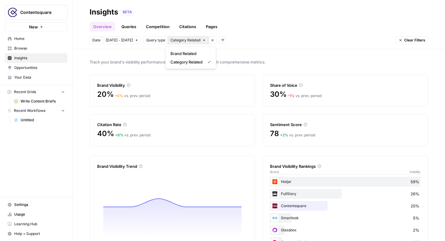
click at [197, 39] on span "Category Related" at bounding box center [185, 40] width 30 height 5
click at [210, 41] on icon "button" at bounding box center [212, 40] width 4 height 4
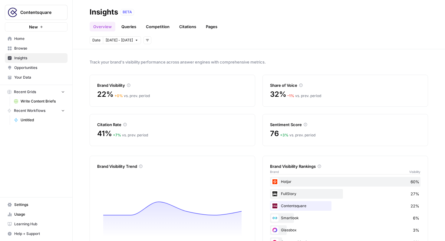
click at [146, 41] on icon "button" at bounding box center [148, 40] width 4 height 4
click at [159, 59] on span "Platform" at bounding box center [156, 62] width 21 height 6
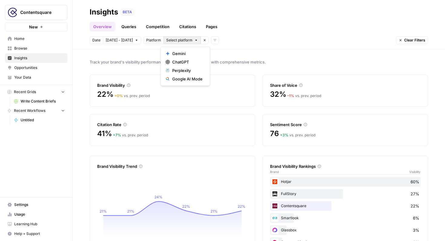
click at [179, 43] on button "Select platform" at bounding box center [181, 40] width 37 height 8
click at [184, 61] on span "ChatGPT" at bounding box center [187, 62] width 30 height 6
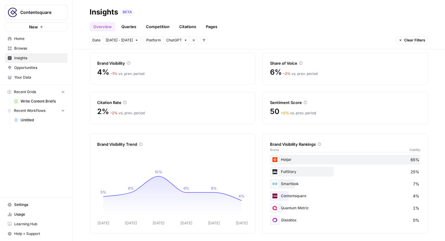
scroll to position [24, 0]
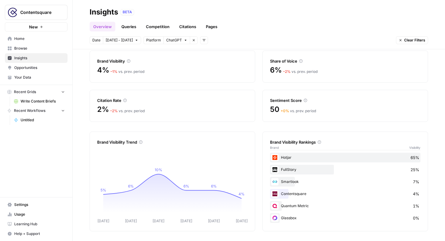
click at [51, 50] on span "Browse" at bounding box center [39, 48] width 51 height 5
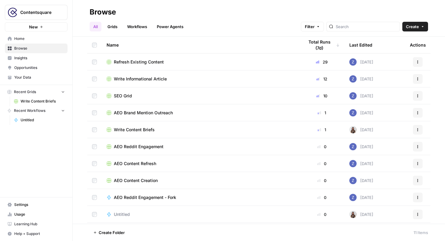
click at [111, 27] on link "Grids" at bounding box center [112, 27] width 17 height 10
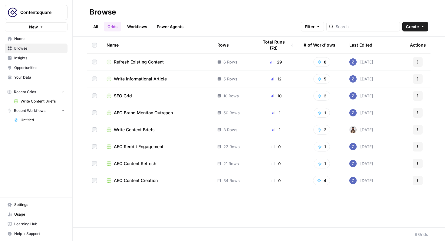
click at [136, 26] on link "Workflows" at bounding box center [136, 27] width 27 height 10
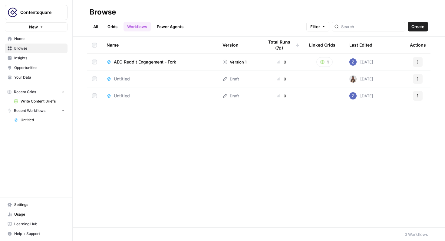
click at [166, 26] on link "Power Agents" at bounding box center [170, 27] width 34 height 10
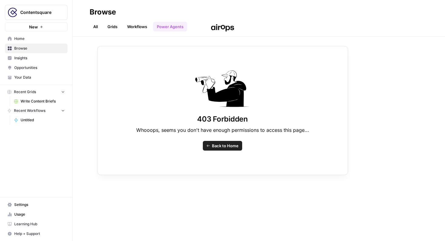
click at [37, 75] on div "403 Forbidden Whooops, seems you don't have enough permissions to access this p…" at bounding box center [222, 120] width 445 height 241
click at [30, 69] on div "403 Forbidden Whooops, seems you don't have enough permissions to access this p…" at bounding box center [222, 120] width 445 height 241
click at [28, 65] on div "403 Forbidden Whooops, seems you don't have enough permissions to access this p…" at bounding box center [222, 120] width 445 height 241
click at [89, 49] on div "403 Forbidden Whooops, seems you don't have enough permissions to access this p…" at bounding box center [222, 120] width 445 height 241
click at [96, 31] on div "403 Forbidden Whooops, seems you don't have enough permissions to access this p…" at bounding box center [222, 120] width 445 height 241
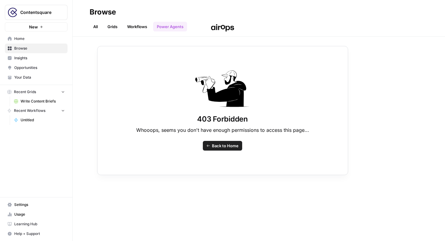
click at [96, 28] on div "403 Forbidden Whooops, seems you don't have enough permissions to access this p…" at bounding box center [222, 120] width 445 height 241
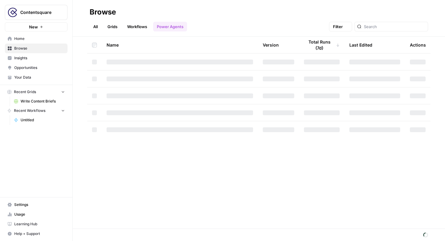
click at [95, 26] on link "All" at bounding box center [96, 27] width 12 height 10
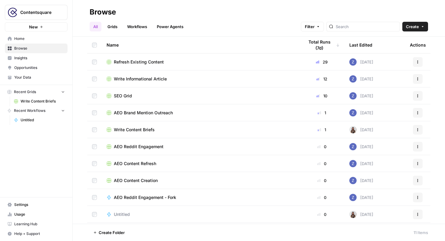
click at [41, 40] on span "Home" at bounding box center [39, 38] width 51 height 5
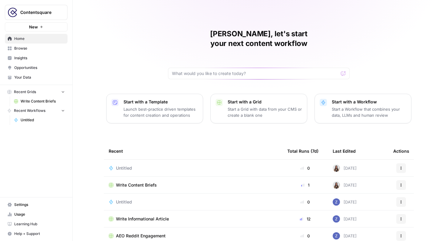
click at [24, 50] on span "Browse" at bounding box center [39, 48] width 51 height 5
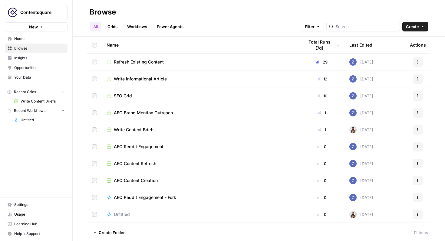
click at [33, 61] on span "Insights" at bounding box center [39, 57] width 51 height 5
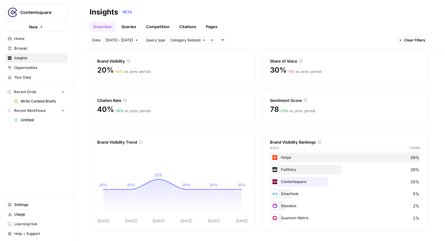
scroll to position [23, 0]
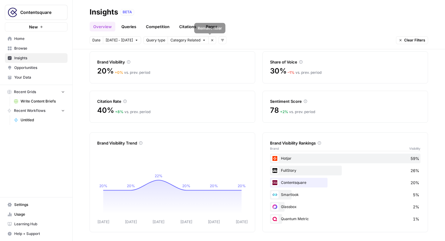
click at [210, 41] on icon "button" at bounding box center [212, 40] width 4 height 4
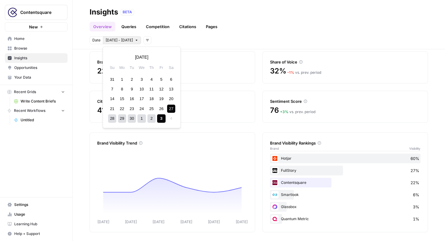
click at [134, 43] on button "[DATE] - [DATE]" at bounding box center [122, 40] width 38 height 8
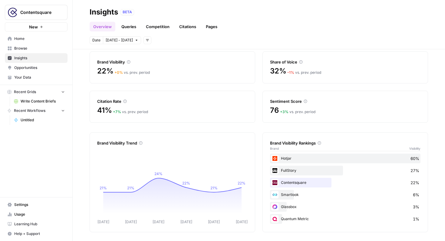
click at [202, 46] on header "Insights BETA Overview Queries Competition Citations Pages Date [DATE] - [DATE]…" at bounding box center [259, 24] width 372 height 49
click at [94, 40] on span "Date" at bounding box center [96, 40] width 8 height 5
click at [97, 40] on span "Date" at bounding box center [96, 40] width 8 height 5
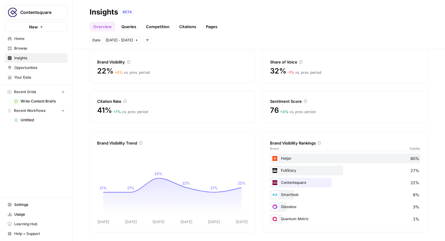
click at [129, 25] on link "Queries" at bounding box center [129, 27] width 22 height 10
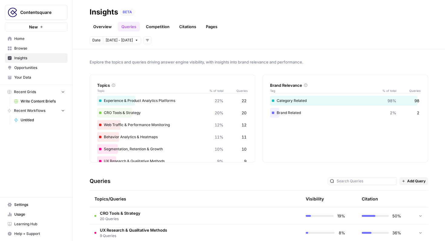
click at [162, 25] on link "Competition" at bounding box center [157, 27] width 31 height 10
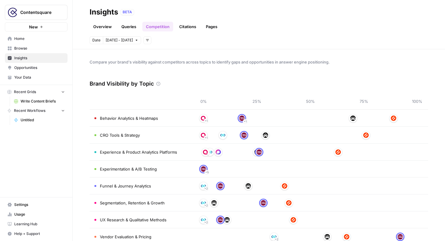
click at [192, 29] on link "Citations" at bounding box center [187, 27] width 24 height 10
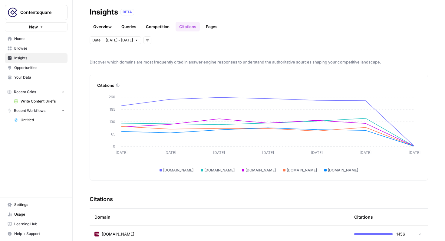
click at [109, 26] on link "Overview" at bounding box center [103, 27] width 26 height 10
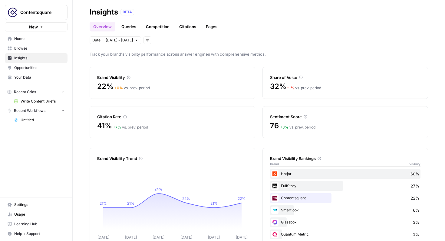
scroll to position [8, 0]
click at [134, 29] on link "Queries" at bounding box center [129, 27] width 22 height 10
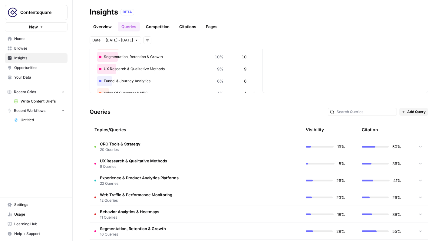
scroll to position [71, 0]
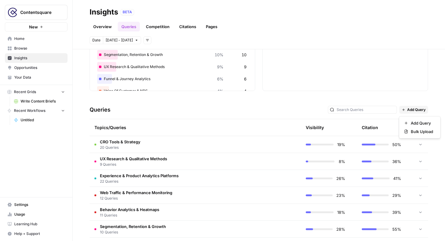
click at [410, 106] on button "Add Query" at bounding box center [413, 110] width 29 height 8
click at [411, 122] on span "Add Query" at bounding box center [422, 123] width 22 height 6
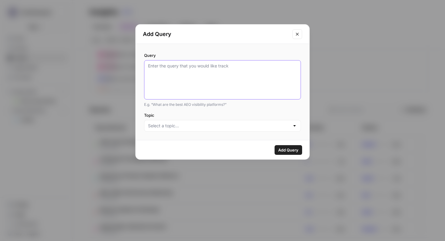
click at [241, 77] on textarea "Query" at bounding box center [222, 80] width 149 height 34
click at [209, 129] on input "Topic" at bounding box center [219, 126] width 142 height 6
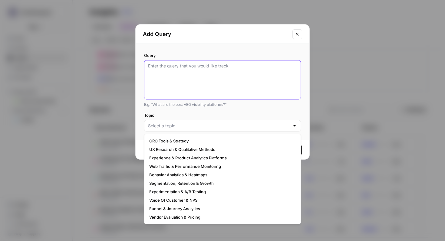
click at [225, 95] on textarea "Query" at bounding box center [222, 80] width 149 height 34
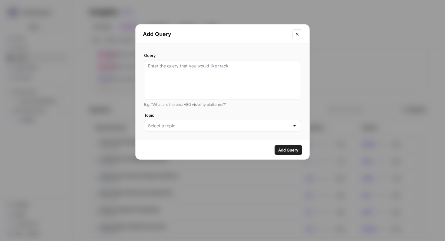
click at [297, 35] on icon "Close modal" at bounding box center [297, 34] width 5 height 5
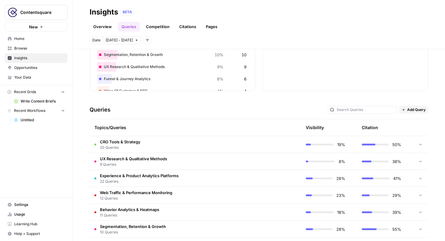
click at [145, 147] on td "CRO Tools & Strategy 20 Queries" at bounding box center [167, 144] width 154 height 17
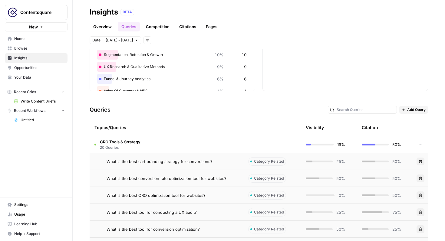
click at [131, 143] on span "CRO Tools & Strategy" at bounding box center [120, 142] width 41 height 6
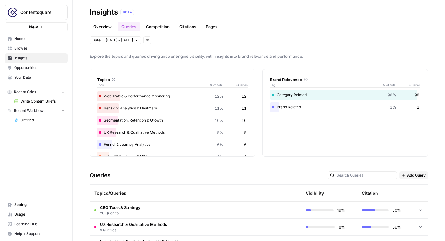
scroll to position [4, 0]
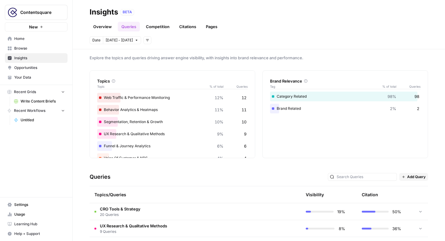
click at [152, 110] on div "Behavior Analytics & Heatmaps 11% 11" at bounding box center [172, 110] width 150 height 10
click at [106, 150] on div "Funnel & Journey Analytics 6% 6" at bounding box center [172, 146] width 150 height 10
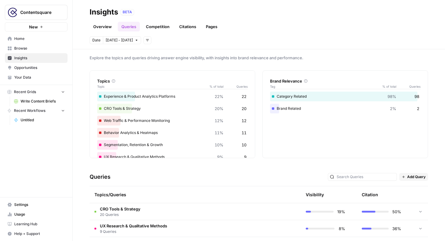
scroll to position [0, 0]
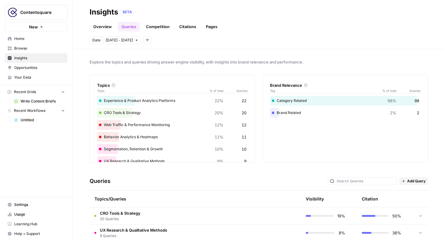
click at [173, 131] on div "Experience & Product Analytics Platforms 22% 22 CRO Tools & Strategy 20% 20 Web…" at bounding box center [172, 155] width 150 height 119
click at [159, 125] on div "Web Traffic & Performance Monitoring 12% 12" at bounding box center [172, 125] width 150 height 10
click at [152, 127] on div "Web Traffic & Performance Monitoring 12% 12" at bounding box center [172, 125] width 150 height 10
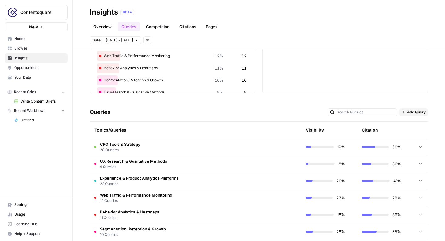
scroll to position [100, 0]
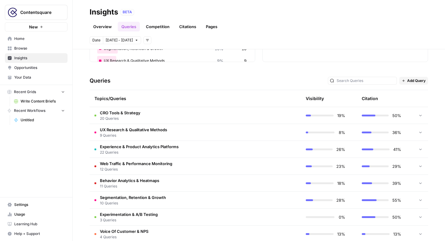
click at [105, 147] on span "Experience & Product Analytics Platforms" at bounding box center [139, 147] width 79 height 6
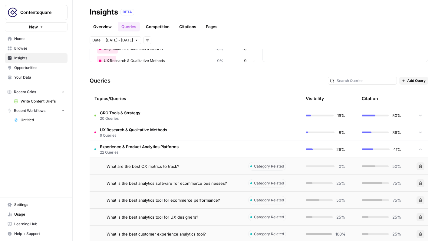
click at [105, 147] on span "Experience & Product Analytics Platforms" at bounding box center [139, 147] width 79 height 6
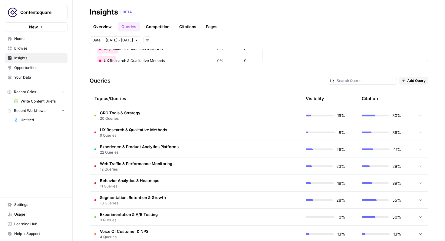
click at [112, 153] on span "22 Queries" at bounding box center [139, 152] width 79 height 5
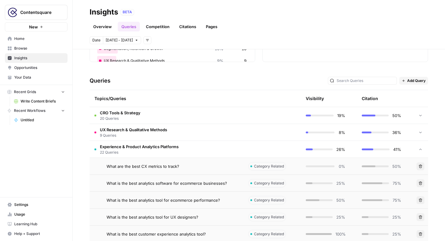
click at [112, 153] on span "22 Queries" at bounding box center [139, 152] width 79 height 5
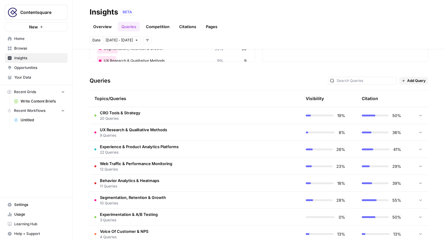
scroll to position [0, 0]
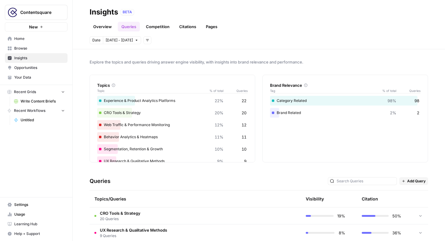
click at [311, 103] on div "Category Related 98% 98" at bounding box center [345, 101] width 150 height 10
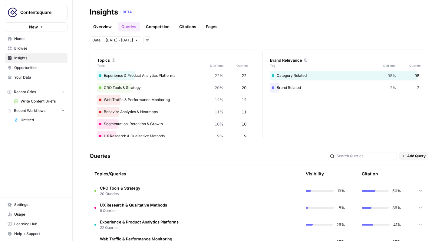
scroll to position [26, 0]
click at [425, 192] on td at bounding box center [420, 190] width 15 height 17
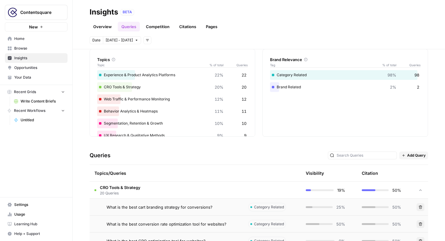
click at [421, 191] on icon at bounding box center [420, 190] width 4 height 4
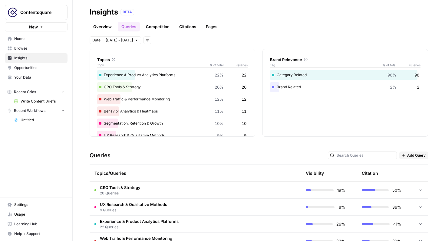
click at [132, 204] on span "UX Research & Qualitative Methods" at bounding box center [133, 204] width 67 height 6
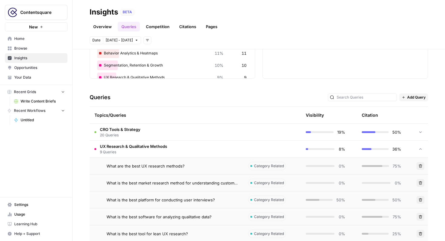
scroll to position [84, 0]
click at [221, 161] on td "What are the best UX research methods?" at bounding box center [167, 165] width 154 height 17
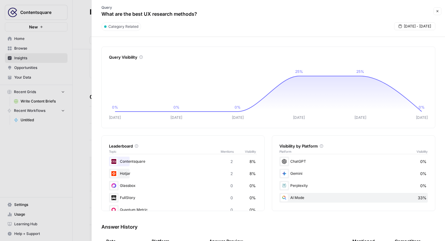
click at [438, 10] on icon "button" at bounding box center [437, 11] width 4 height 4
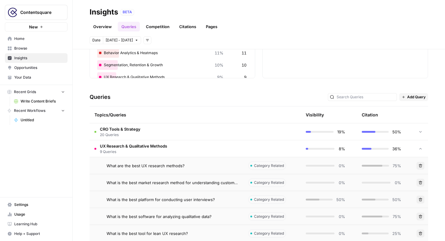
click at [120, 163] on span "What are the best UX research methods?" at bounding box center [145, 166] width 78 height 6
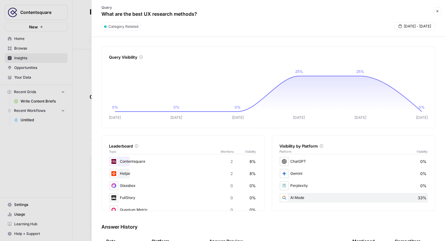
click at [323, 146] on icon at bounding box center [321, 146] width 4 height 4
click at [321, 147] on icon at bounding box center [321, 146] width 4 height 4
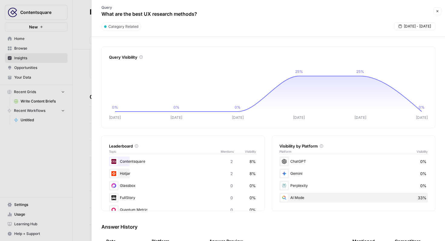
click at [437, 11] on icon "button" at bounding box center [437, 11] width 2 height 2
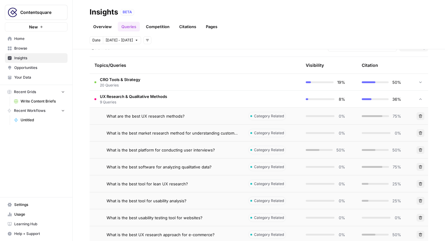
scroll to position [129, 0]
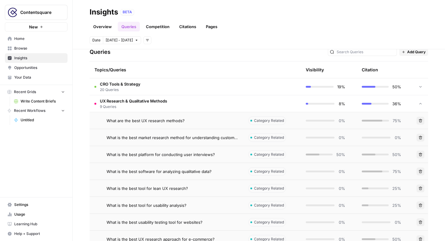
click at [98, 106] on div "UX Research & Qualitative Methods 9 Queries" at bounding box center [130, 103] width 73 height 11
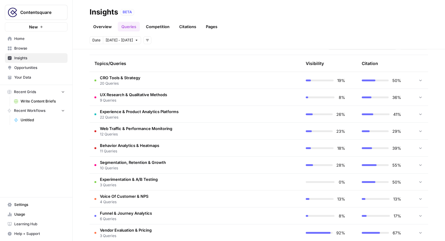
scroll to position [146, 0]
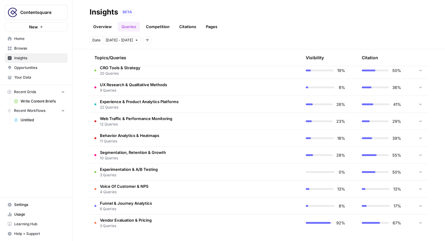
click at [117, 140] on span "11 Queries" at bounding box center [129, 141] width 59 height 5
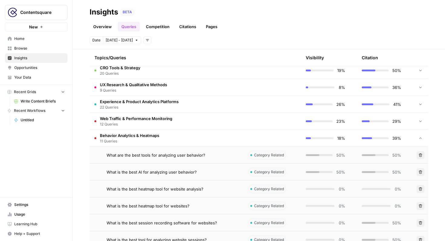
click at [237, 153] on div "What are the best tools for analyzing user behavior?" at bounding box center [172, 155] width 132 height 6
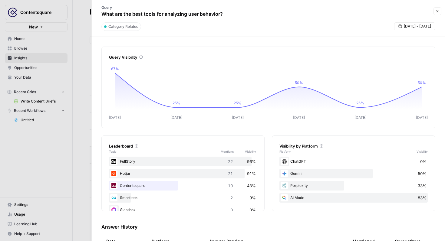
scroll to position [3, 0]
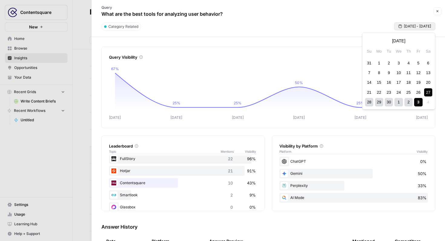
click at [412, 26] on span "[DATE] - [DATE]" at bounding box center [417, 26] width 27 height 5
click at [331, 34] on div "Category Related [DATE] - [DATE]" at bounding box center [268, 28] width 346 height 12
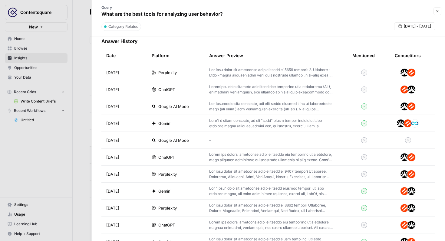
scroll to position [187, 0]
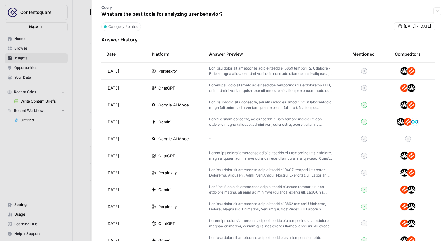
click at [163, 122] on span "Gemini" at bounding box center [164, 122] width 13 height 6
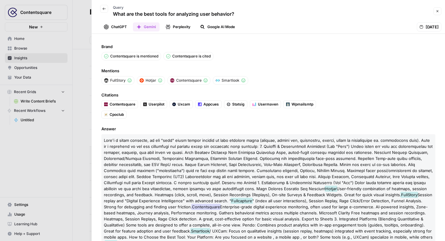
click at [105, 8] on icon "button" at bounding box center [104, 9] width 4 height 4
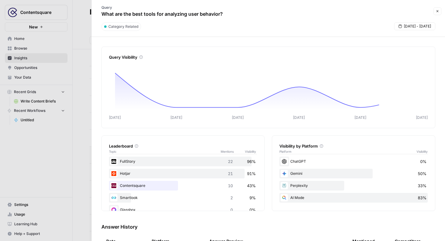
click at [83, 21] on div at bounding box center [222, 120] width 445 height 241
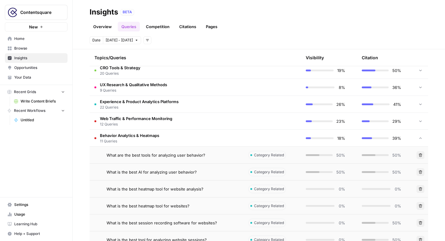
click at [419, 137] on icon at bounding box center [420, 138] width 4 height 4
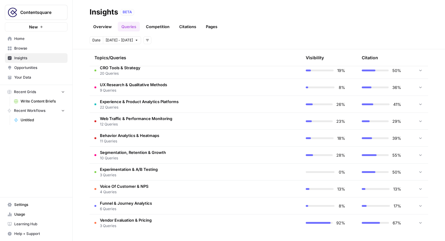
click at [104, 29] on link "Overview" at bounding box center [103, 27] width 26 height 10
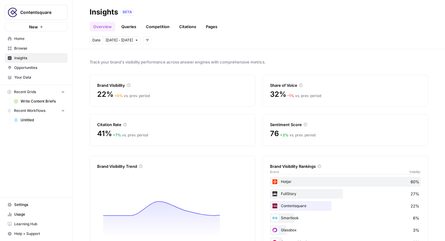
scroll to position [24, 0]
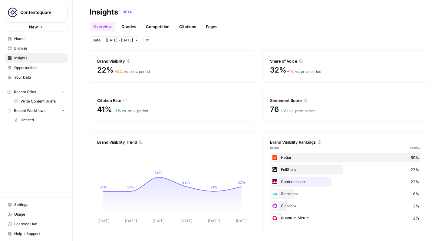
click at [140, 141] on icon at bounding box center [140, 142] width 3 height 3
click at [125, 26] on link "Queries" at bounding box center [129, 27] width 22 height 10
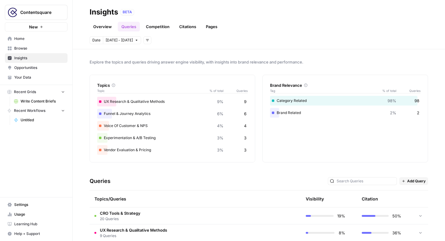
click at [306, 85] on icon at bounding box center [306, 85] width 4 height 4
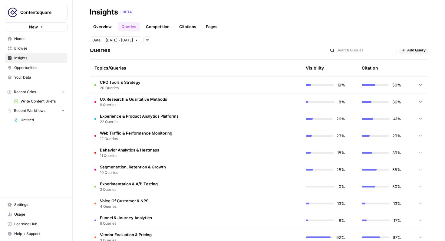
scroll to position [135, 0]
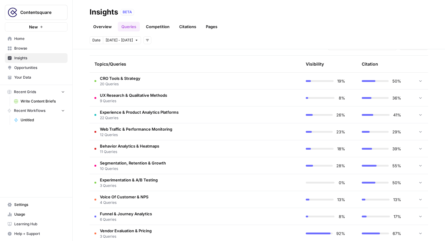
click at [367, 64] on div "Citation" at bounding box center [370, 64] width 16 height 17
click at [174, 97] on td "UX Research & Qualitative Methods 9 Queries" at bounding box center [167, 98] width 154 height 17
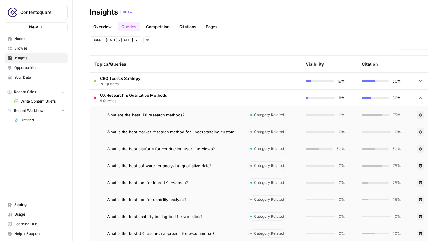
click at [264, 113] on span "Category Related" at bounding box center [269, 114] width 30 height 5
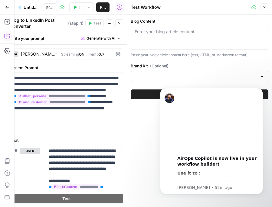
scroll to position [30, 0]
